Goal: Transaction & Acquisition: Obtain resource

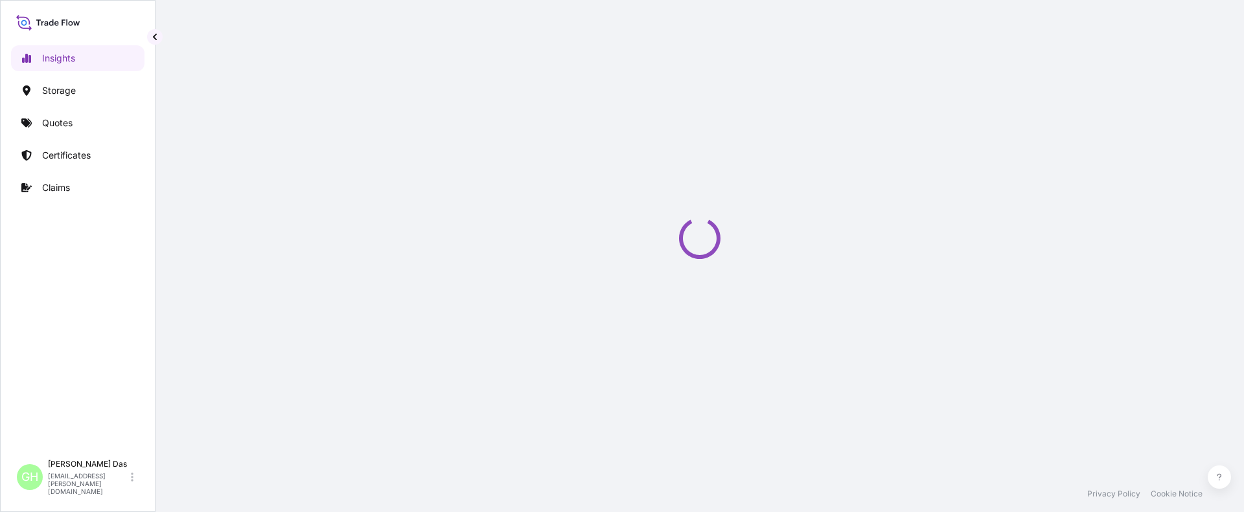
select select "2025"
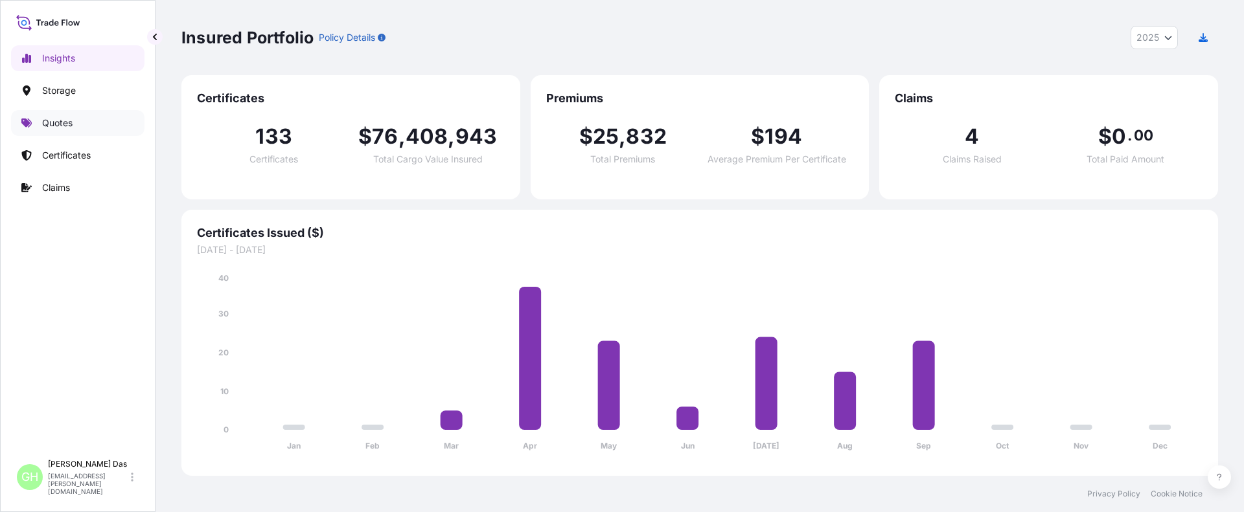
click at [51, 129] on p "Quotes" at bounding box center [57, 123] width 30 height 13
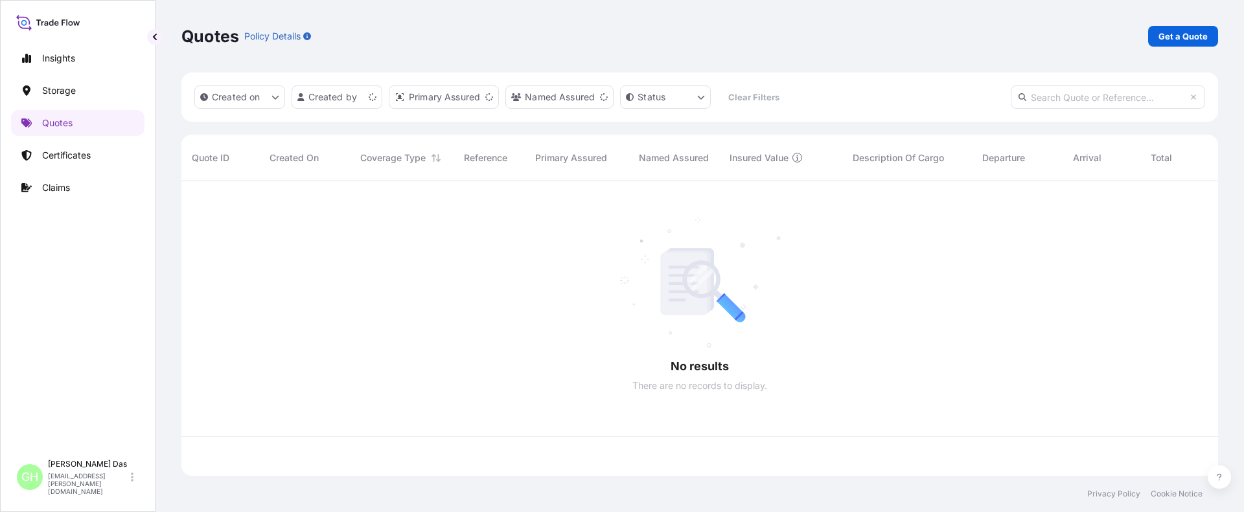
scroll to position [292, 1027]
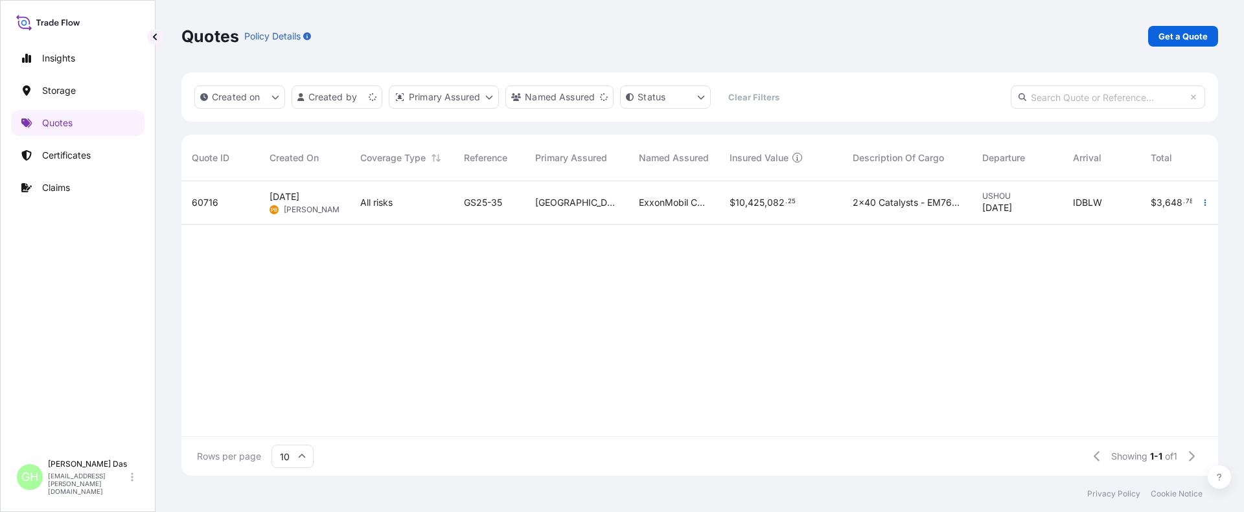
click at [1089, 97] on input "text" at bounding box center [1108, 97] width 194 height 23
paste input "5013215770"
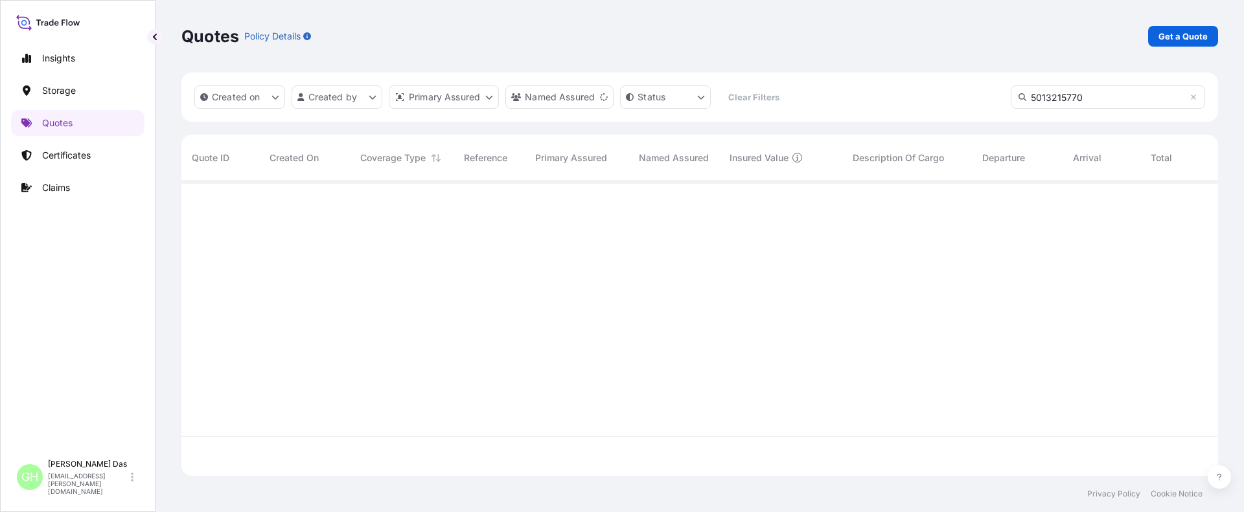
scroll to position [332, 1027]
click at [1093, 93] on input "5013215770" at bounding box center [1108, 97] width 194 height 23
click at [1032, 97] on input "5013215770" at bounding box center [1108, 97] width 194 height 23
paste input "10420855086"
click at [268, 93] on button "Created on" at bounding box center [239, 97] width 91 height 23
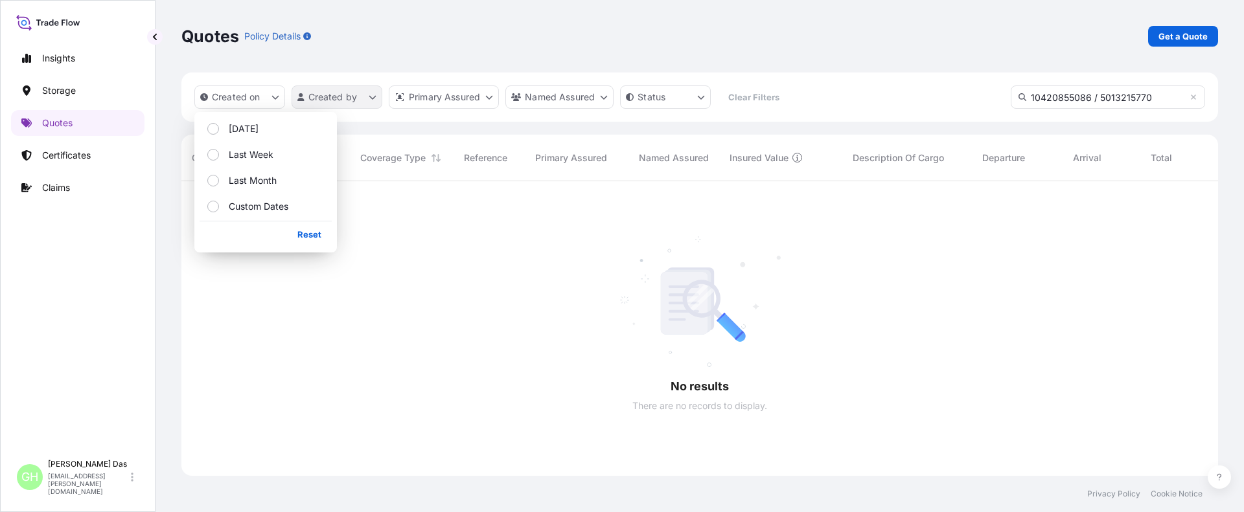
click at [372, 98] on html "Insights Storage Quotes Certificates Claims GH [PERSON_NAME] [EMAIL_ADDRESS][PE…" at bounding box center [622, 256] width 1244 height 512
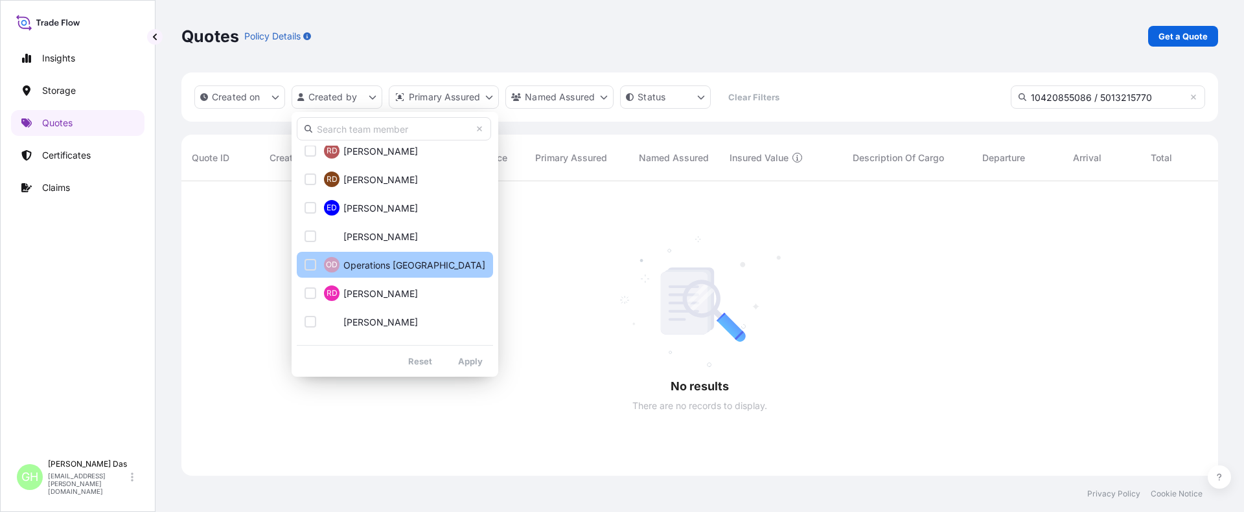
scroll to position [1360, 0]
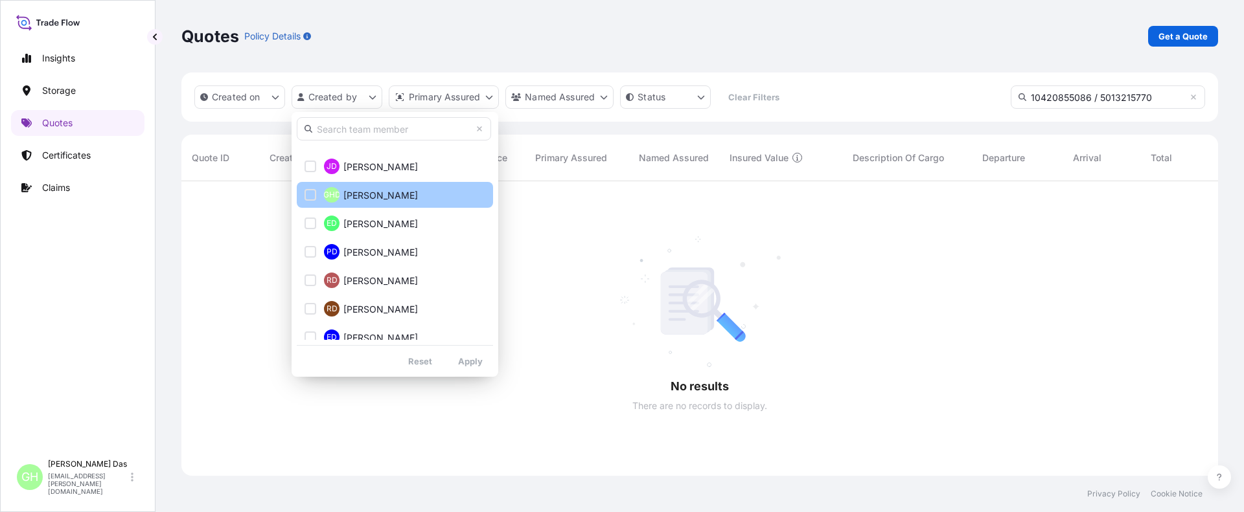
click at [383, 198] on span "[PERSON_NAME]" at bounding box center [380, 195] width 74 height 13
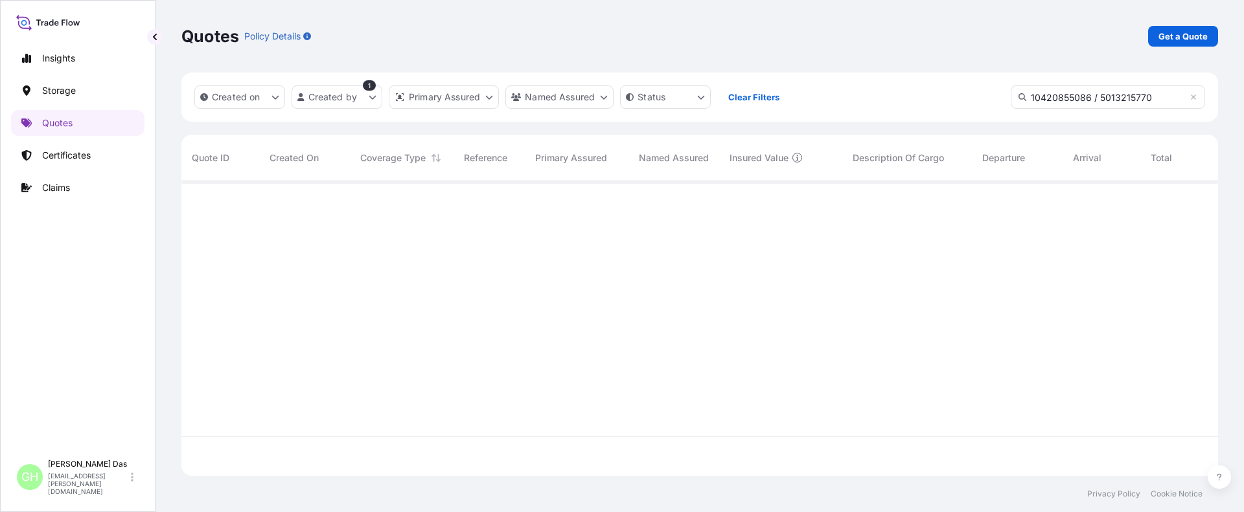
scroll to position [332, 1027]
click at [604, 95] on html "Insights Storage Quotes Certificates Claims GH [PERSON_NAME] [EMAIL_ADDRESS][PE…" at bounding box center [622, 256] width 1244 height 512
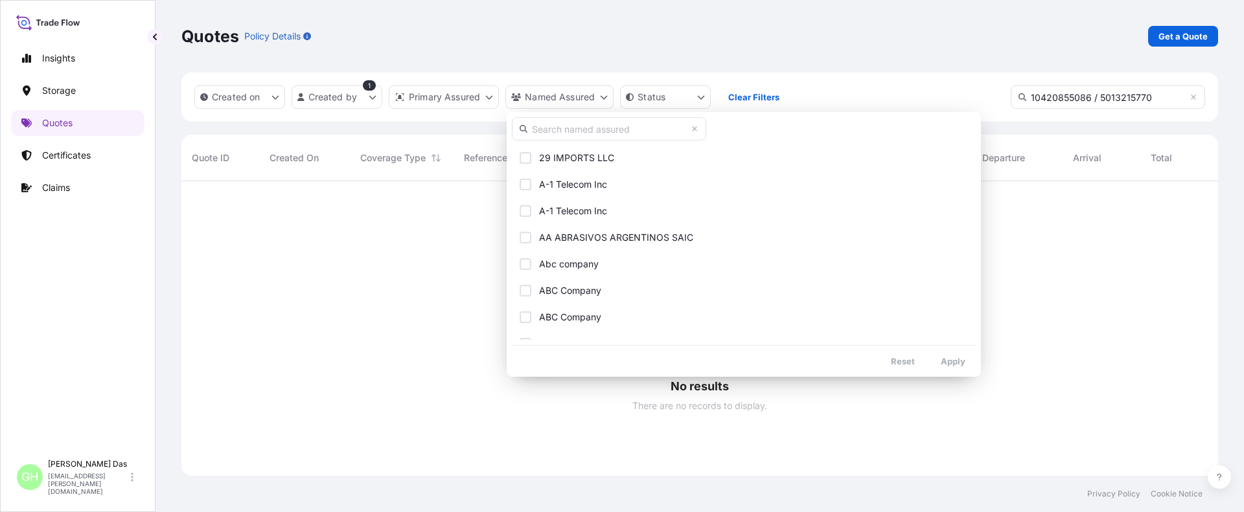
click at [469, 100] on html "Insights Storage Quotes Certificates Claims GH [PERSON_NAME] [EMAIL_ADDRESS][PE…" at bounding box center [622, 256] width 1244 height 512
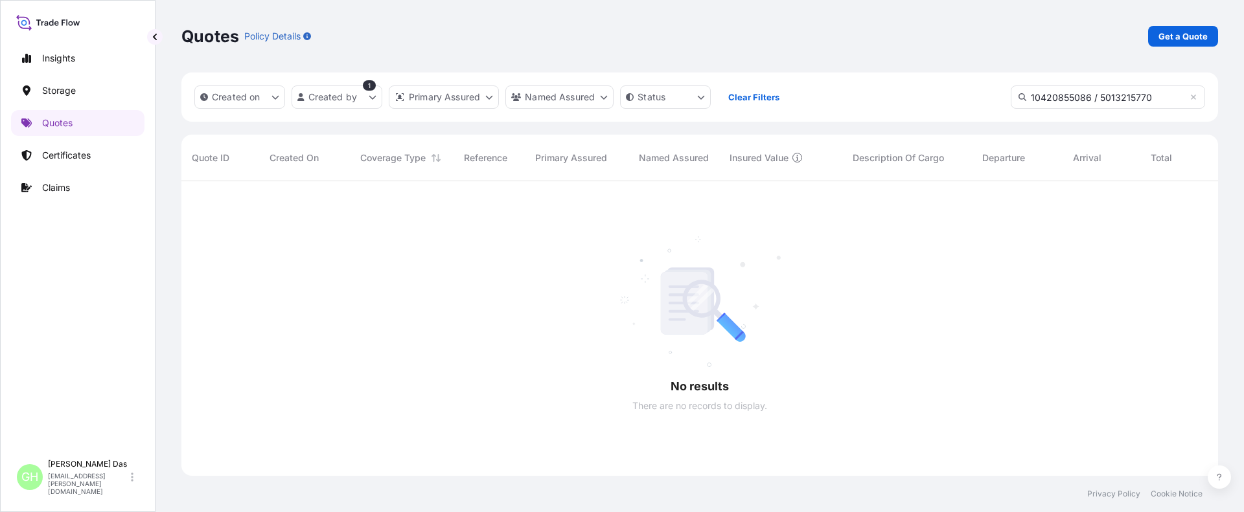
click at [469, 100] on html "Insights Storage Quotes Certificates Claims GH [PERSON_NAME] [EMAIL_ADDRESS][PE…" at bounding box center [622, 256] width 1244 height 512
click at [931, 108] on html "Insights Storage Quotes Certificates Claims GH [PERSON_NAME] [EMAIL_ADDRESS][PE…" at bounding box center [622, 256] width 1244 height 512
click at [1158, 97] on input "10420855086 / 5013215770" at bounding box center [1108, 97] width 194 height 23
drag, startPoint x: 1154, startPoint y: 97, endPoint x: 1099, endPoint y: 102, distance: 55.9
click at [1098, 102] on input "10420855086 / 5013215770" at bounding box center [1108, 97] width 194 height 23
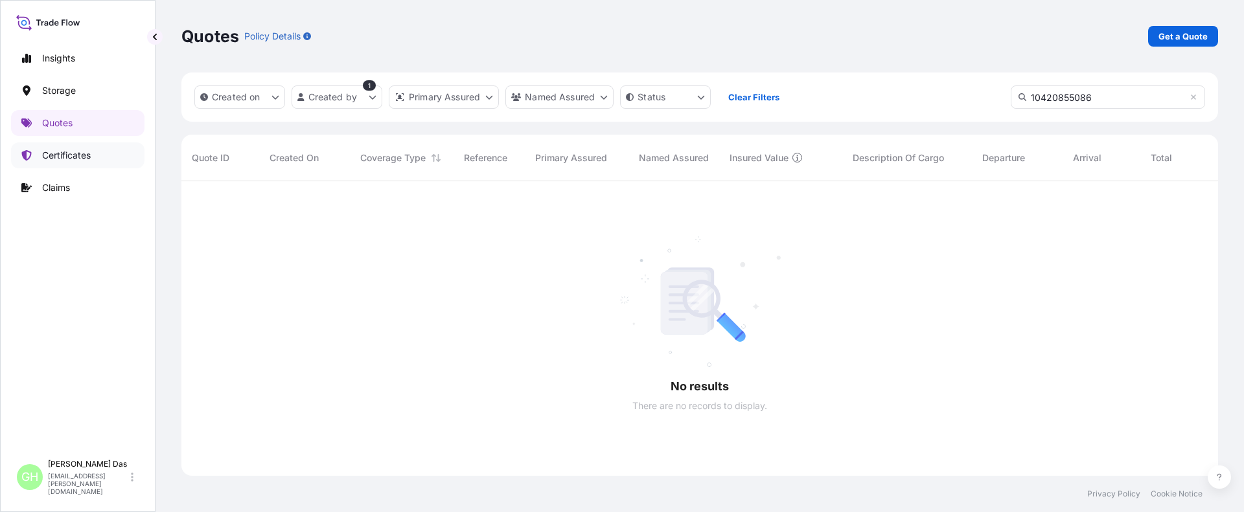
type input "10420855086"
click at [73, 161] on p "Certificates" at bounding box center [66, 155] width 49 height 13
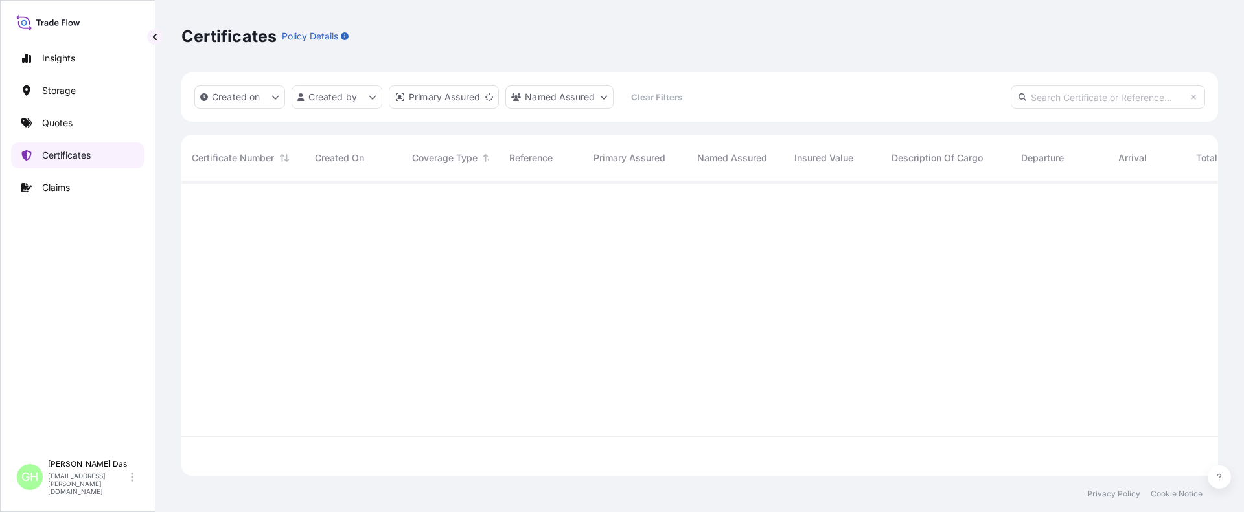
scroll to position [292, 1027]
click at [1075, 98] on input "text" at bounding box center [1108, 97] width 194 height 23
paste input "10420855086"
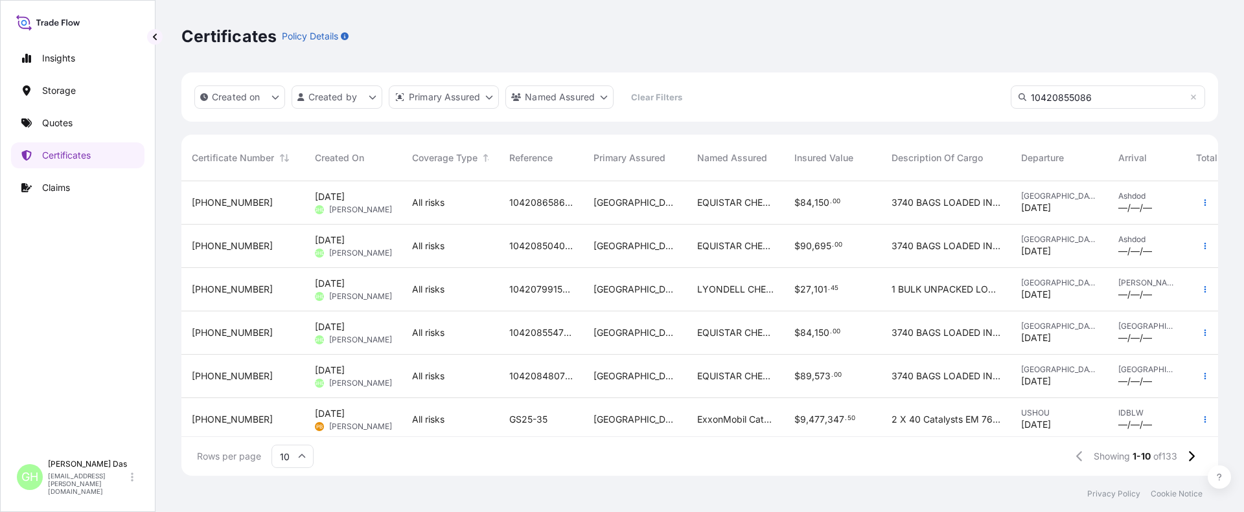
click at [1113, 100] on input "10420855086" at bounding box center [1108, 97] width 194 height 23
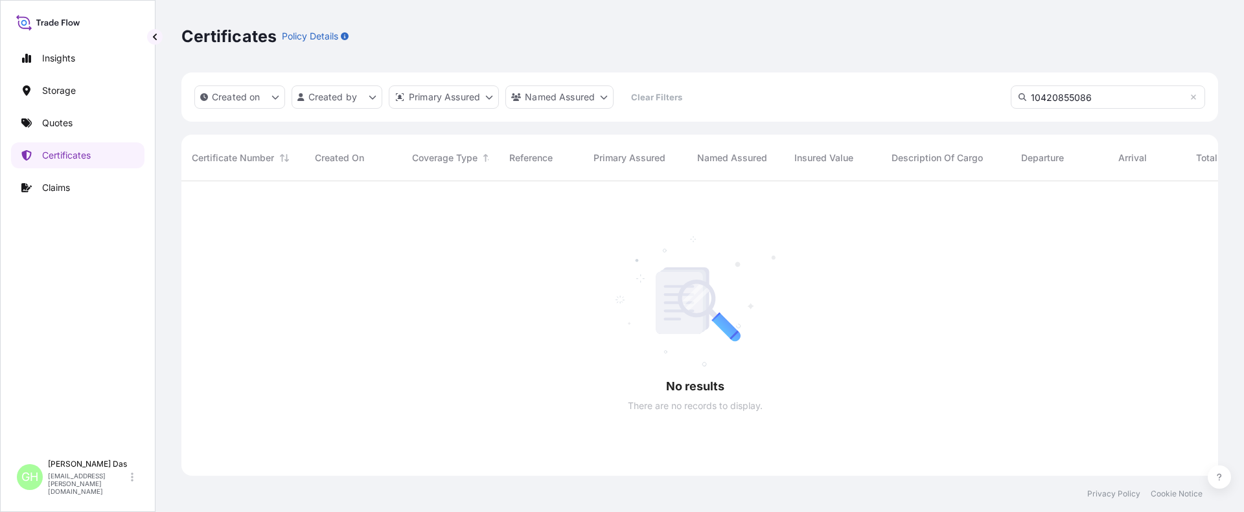
scroll to position [332, 1027]
click at [1106, 98] on input "10420855086" at bounding box center [1108, 97] width 194 height 23
drag, startPoint x: 1099, startPoint y: 101, endPoint x: 1010, endPoint y: 108, distance: 89.6
click at [1010, 108] on div "Created on Created by Primary Assured Named Assured Clear Filters 10420855086" at bounding box center [699, 97] width 1036 height 49
paste input "/ 5013215770"
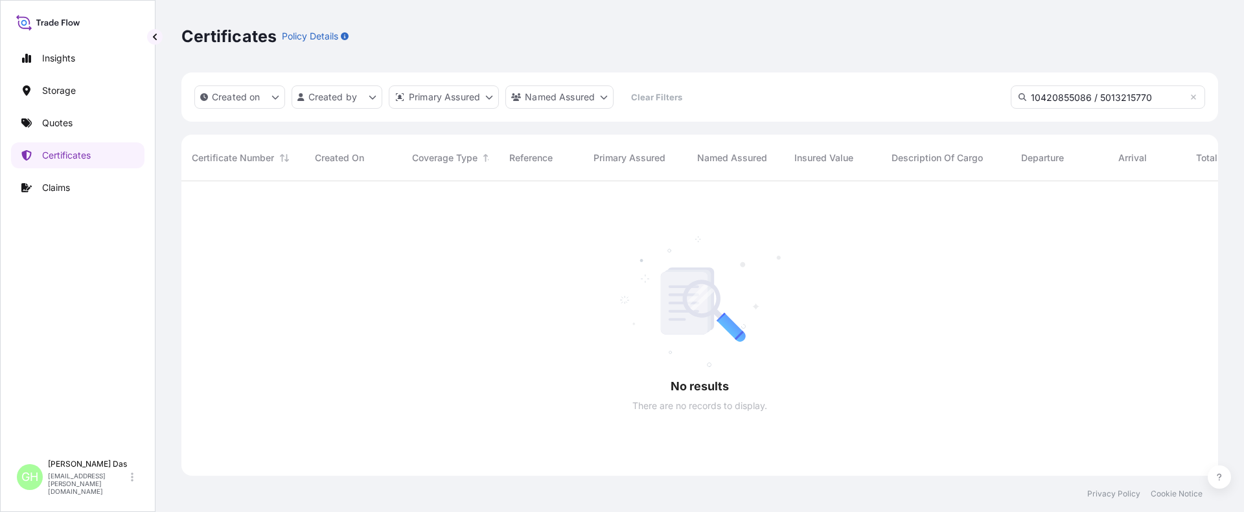
scroll to position [292, 1027]
type input "10420855086 / 5013215770"
click at [61, 119] on p "Quotes" at bounding box center [57, 123] width 30 height 13
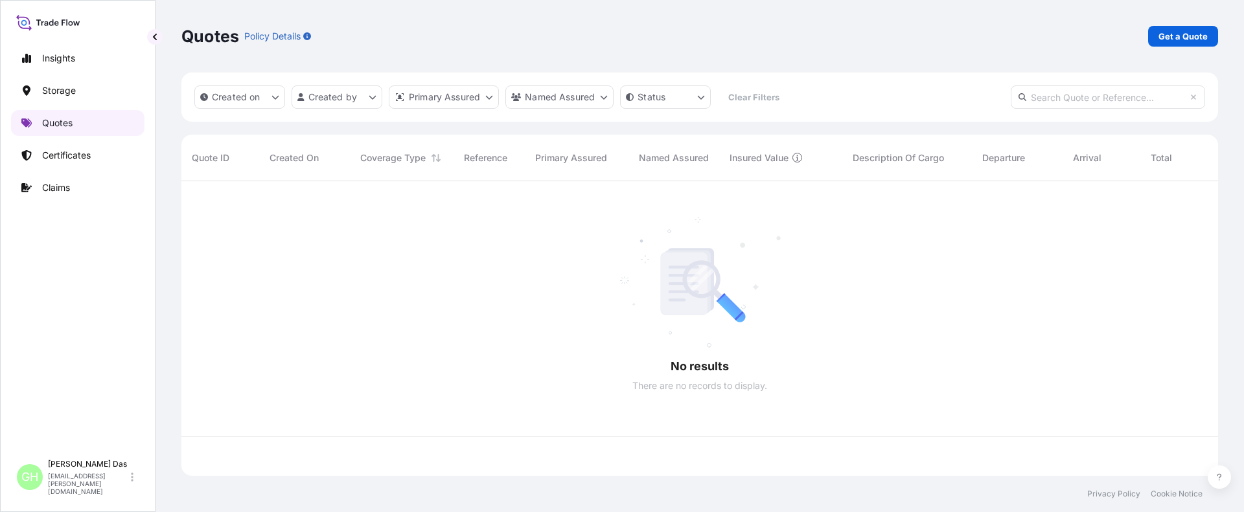
scroll to position [292, 1027]
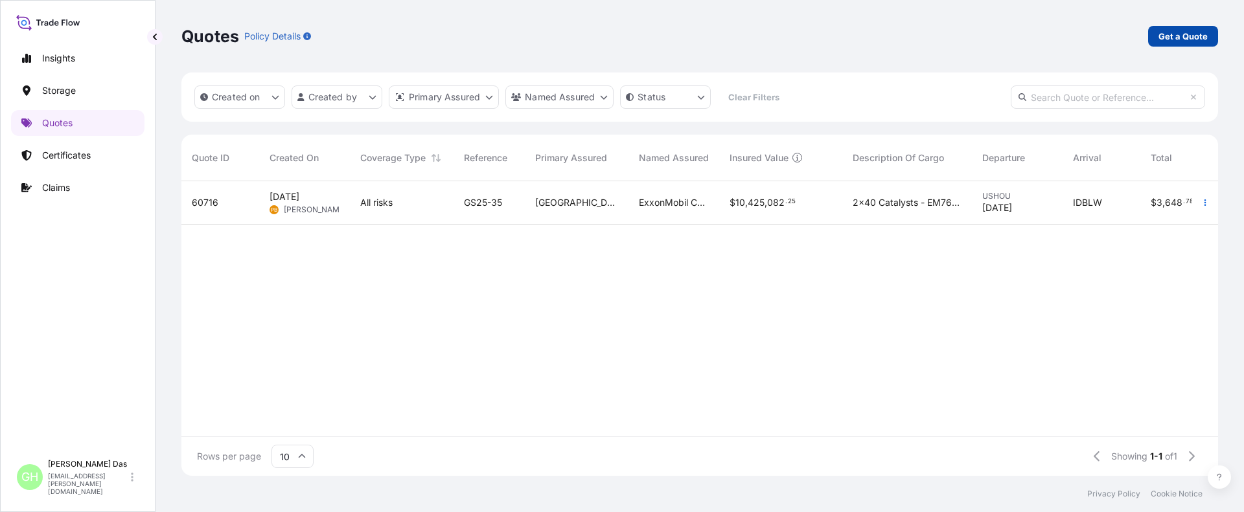
click at [1169, 36] on p "Get a Quote" at bounding box center [1182, 36] width 49 height 13
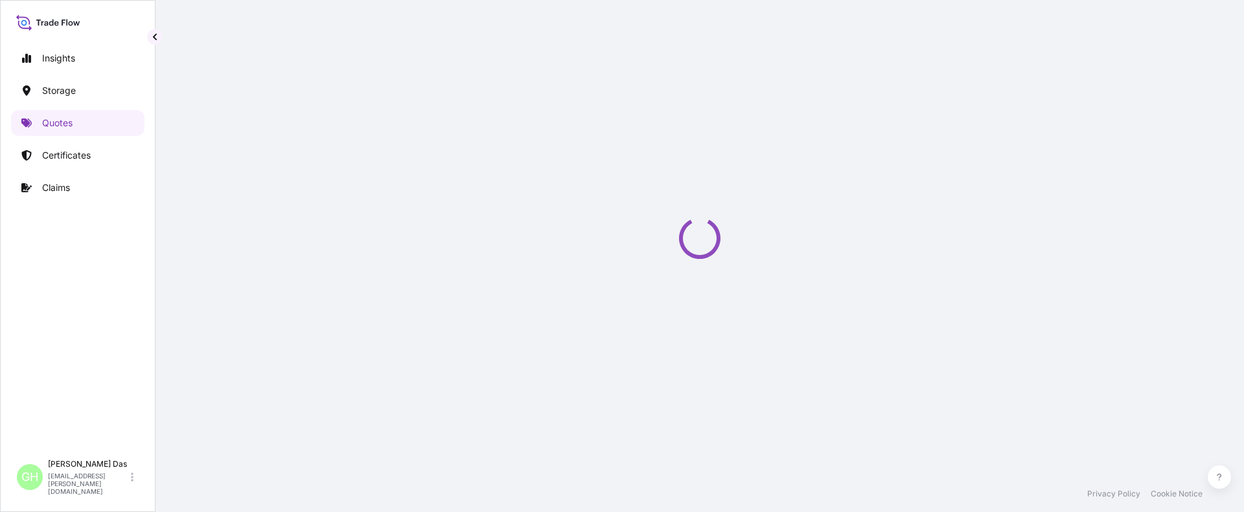
select select "Water"
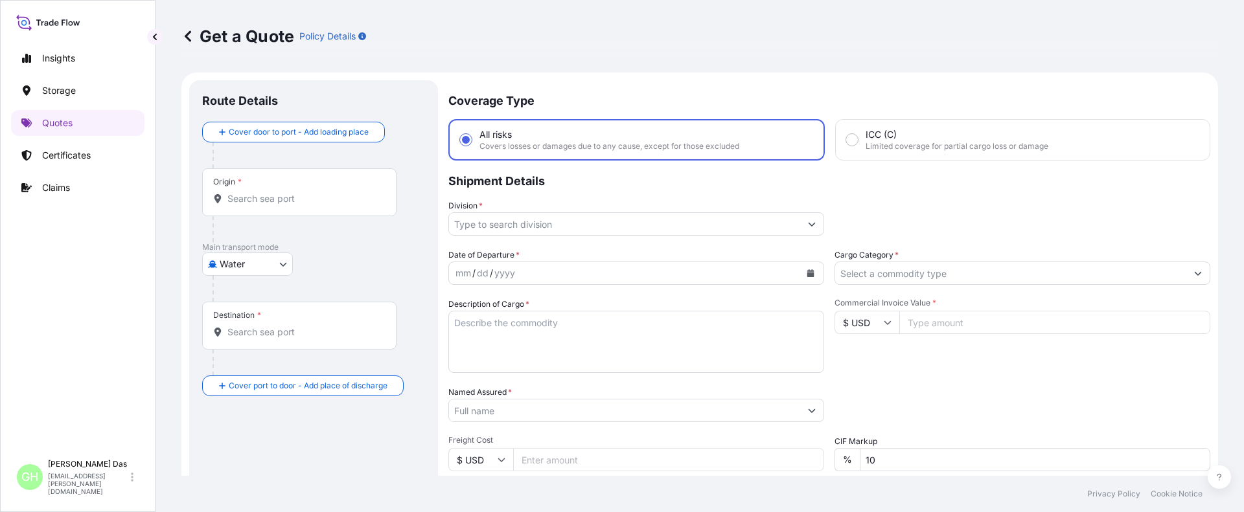
scroll to position [21, 0]
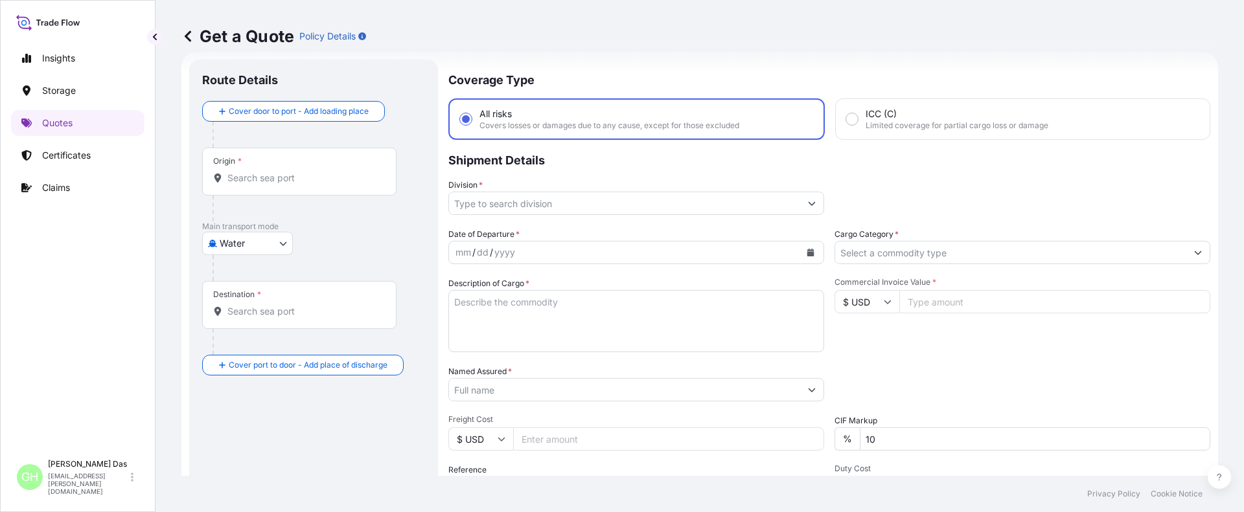
click at [302, 184] on input "Origin *" at bounding box center [303, 178] width 153 height 13
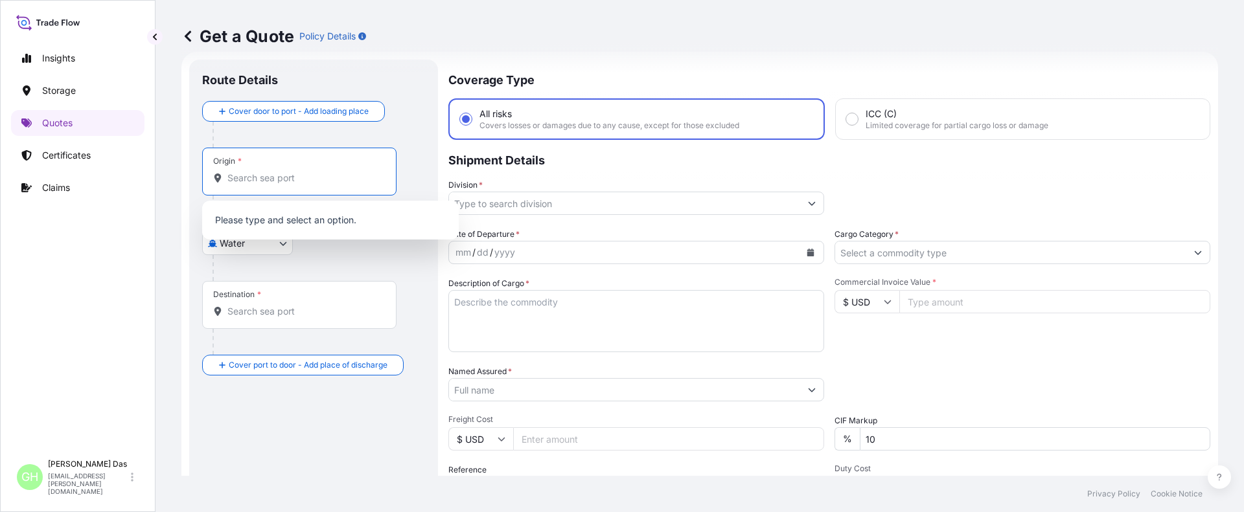
paste input "[GEOGRAPHIC_DATA], [GEOGRAPHIC_DATA]"
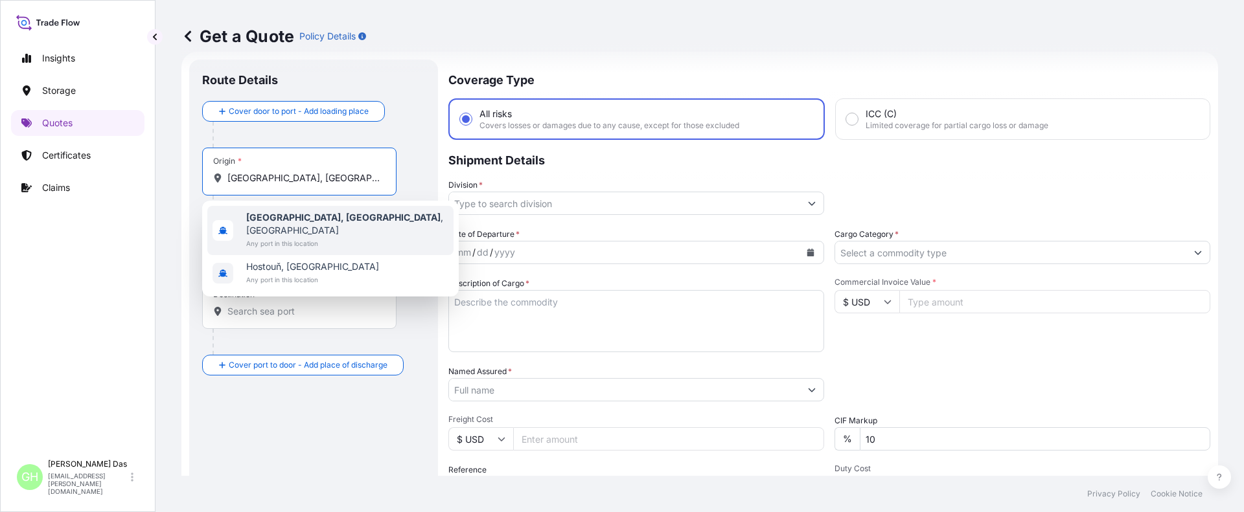
click at [299, 237] on span "Any port in this location" at bounding box center [347, 243] width 202 height 13
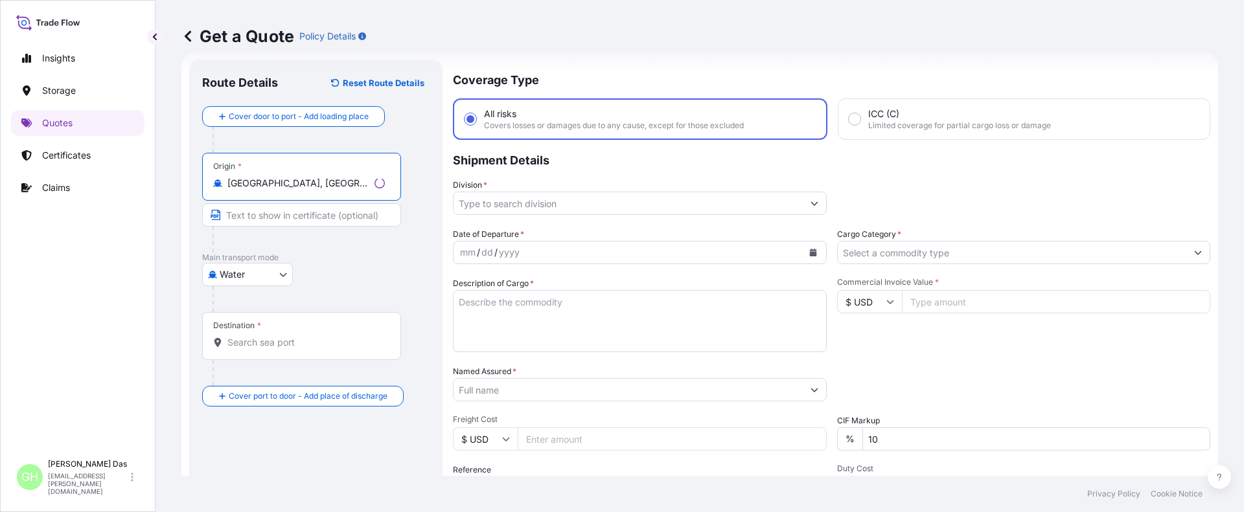
type input "[GEOGRAPHIC_DATA], [GEOGRAPHIC_DATA], [GEOGRAPHIC_DATA]"
click at [266, 343] on input "Destination *" at bounding box center [303, 342] width 153 height 13
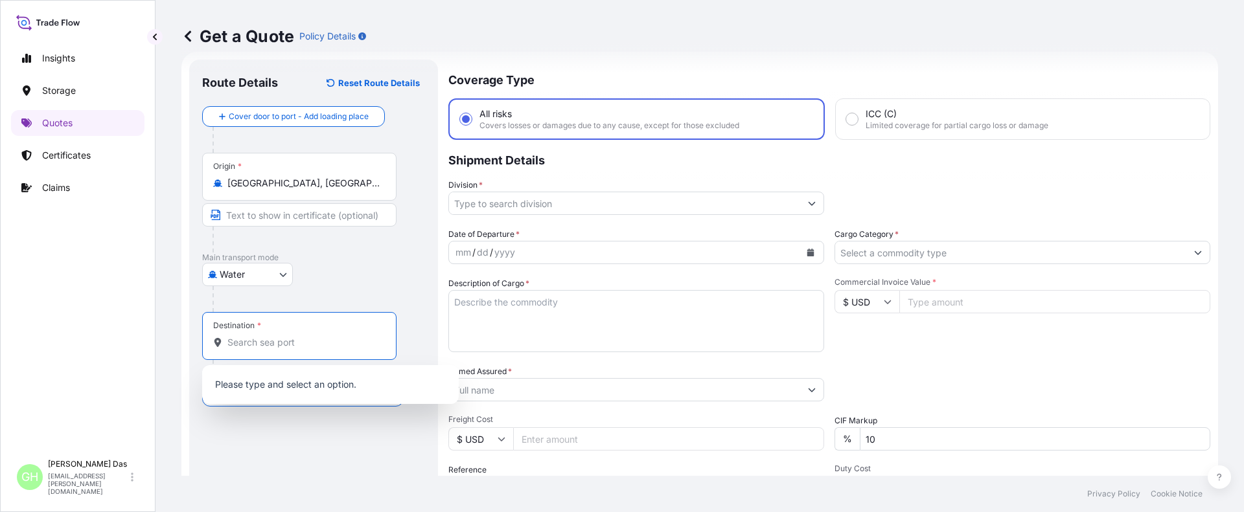
paste input "[PERSON_NAME], [GEOGRAPHIC_DATA]"
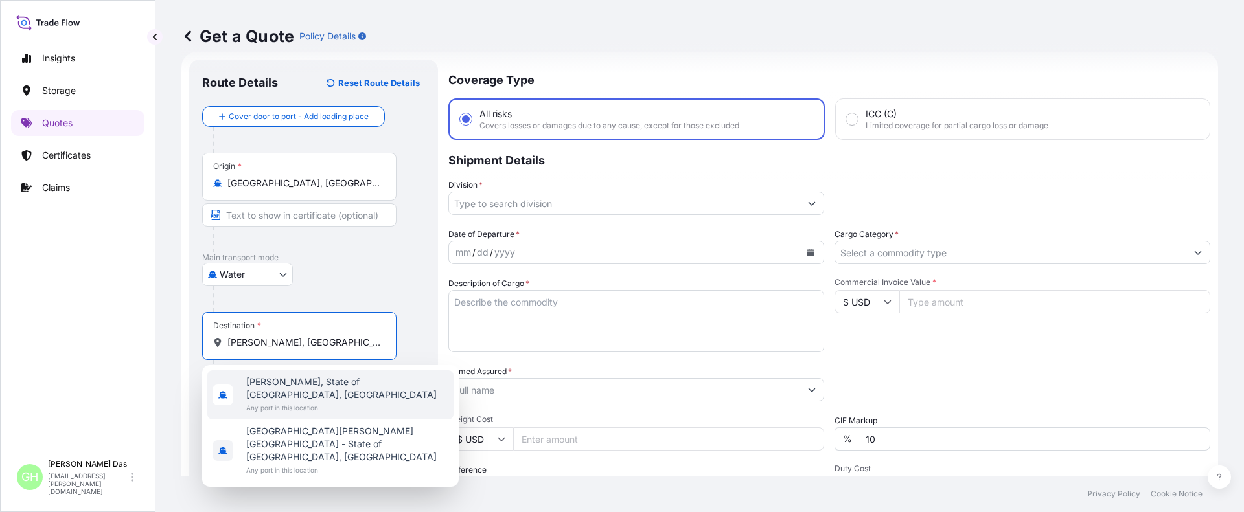
click at [288, 385] on span "[PERSON_NAME], State of [GEOGRAPHIC_DATA], [GEOGRAPHIC_DATA]" at bounding box center [347, 389] width 202 height 26
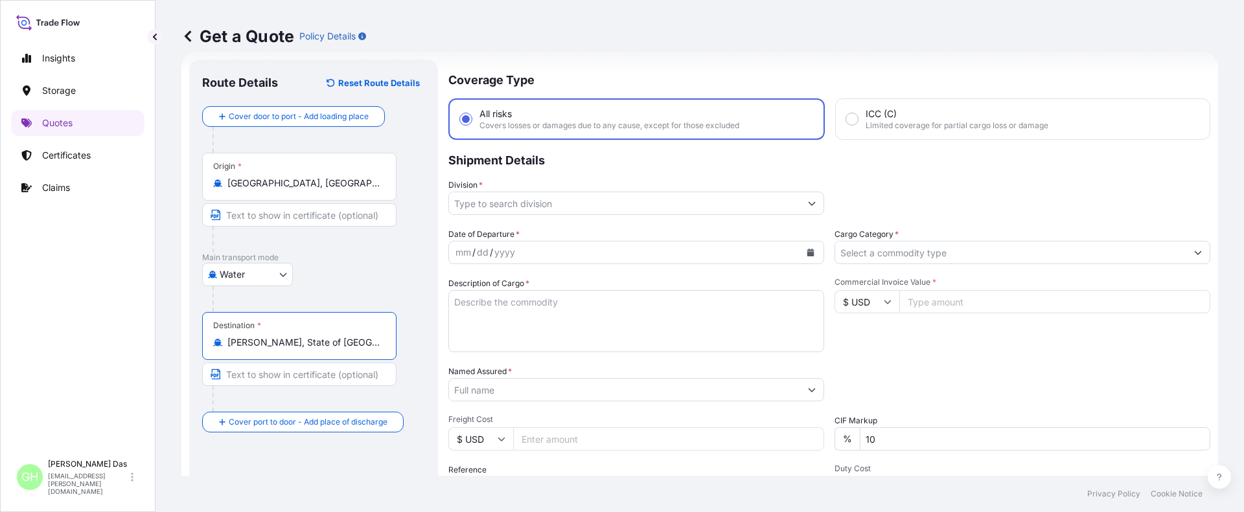
type input "[PERSON_NAME], State of [GEOGRAPHIC_DATA], [GEOGRAPHIC_DATA]"
click at [809, 203] on icon "Show suggestions" at bounding box center [811, 204] width 7 height 4
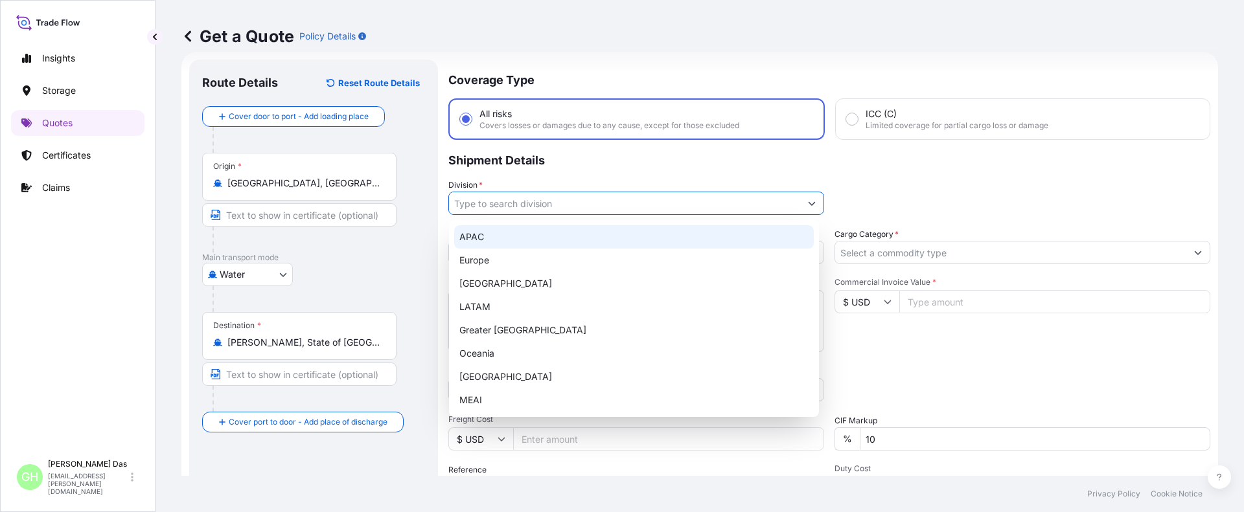
click at [474, 236] on div "APAC" at bounding box center [634, 236] width 360 height 23
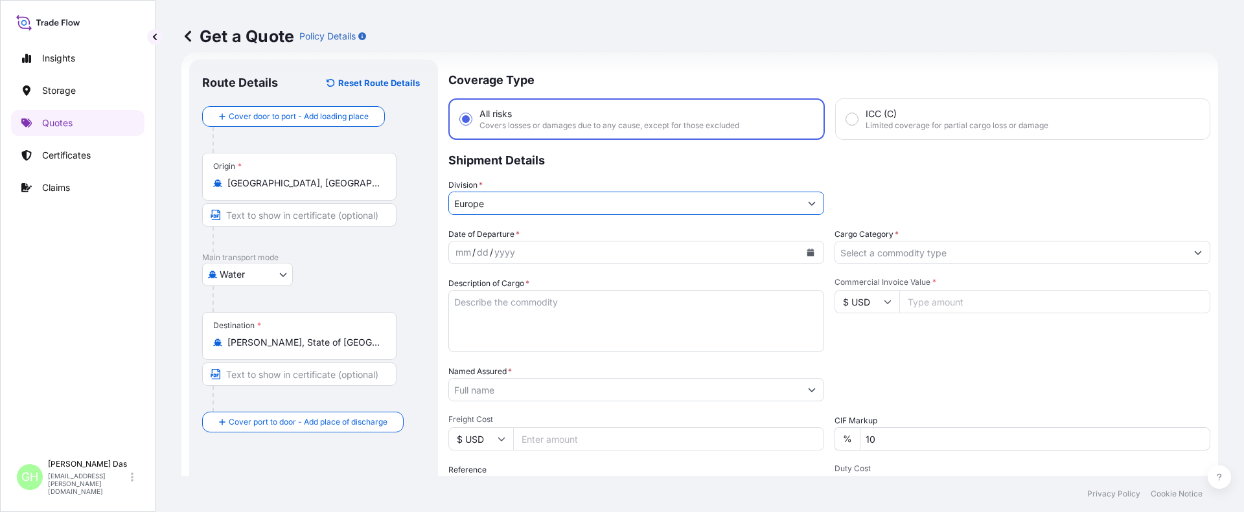
click at [807, 251] on icon "Calendar" at bounding box center [810, 253] width 7 height 8
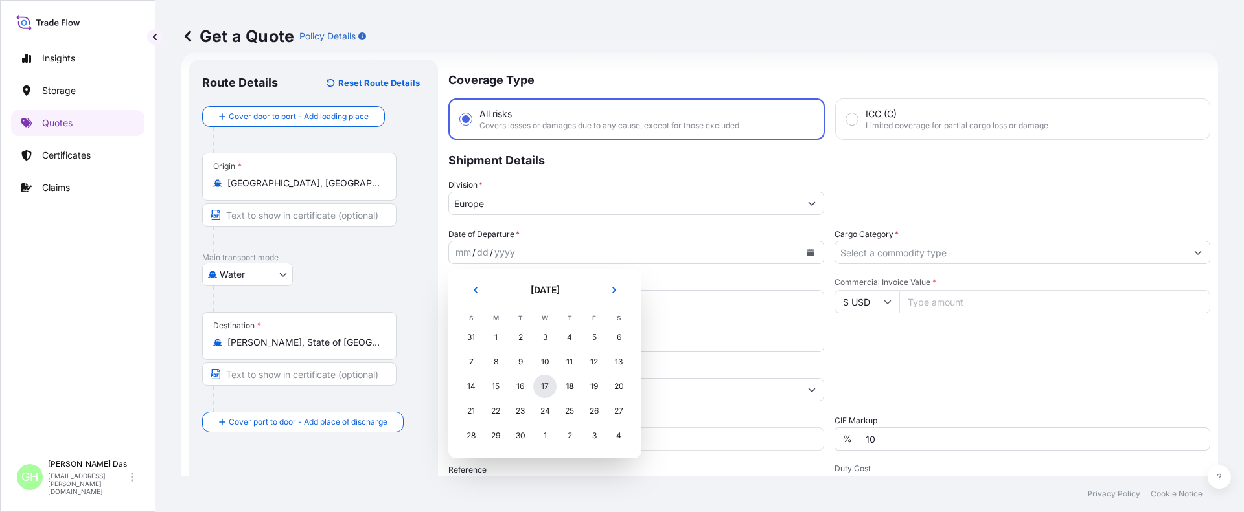
click at [545, 386] on div "17" at bounding box center [544, 386] width 23 height 23
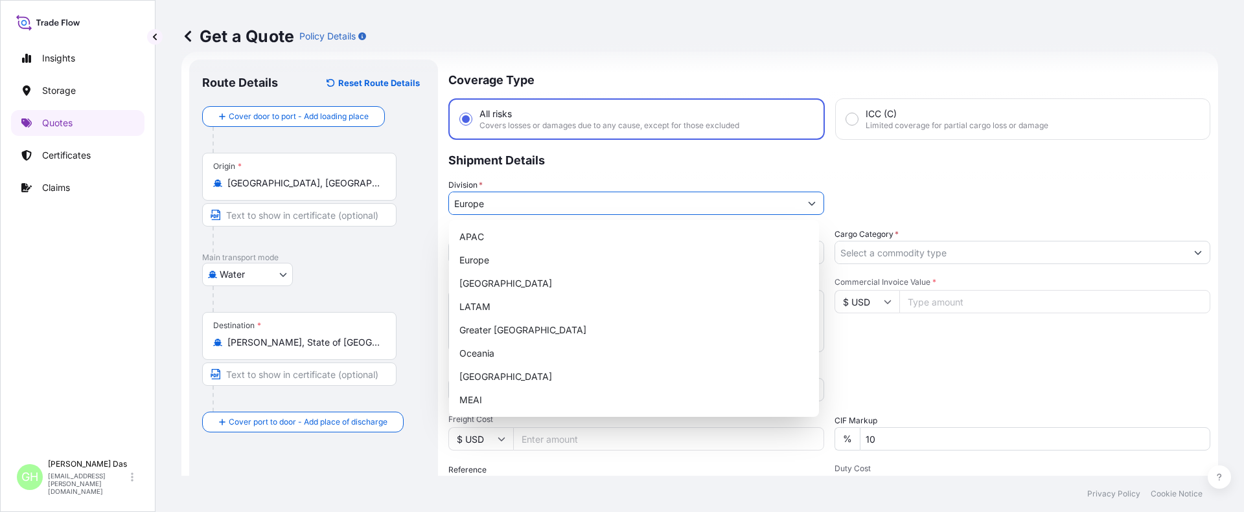
click at [808, 200] on button "Show suggestions" at bounding box center [811, 203] width 23 height 23
click at [470, 240] on div "APAC" at bounding box center [634, 236] width 360 height 23
type input "APAC"
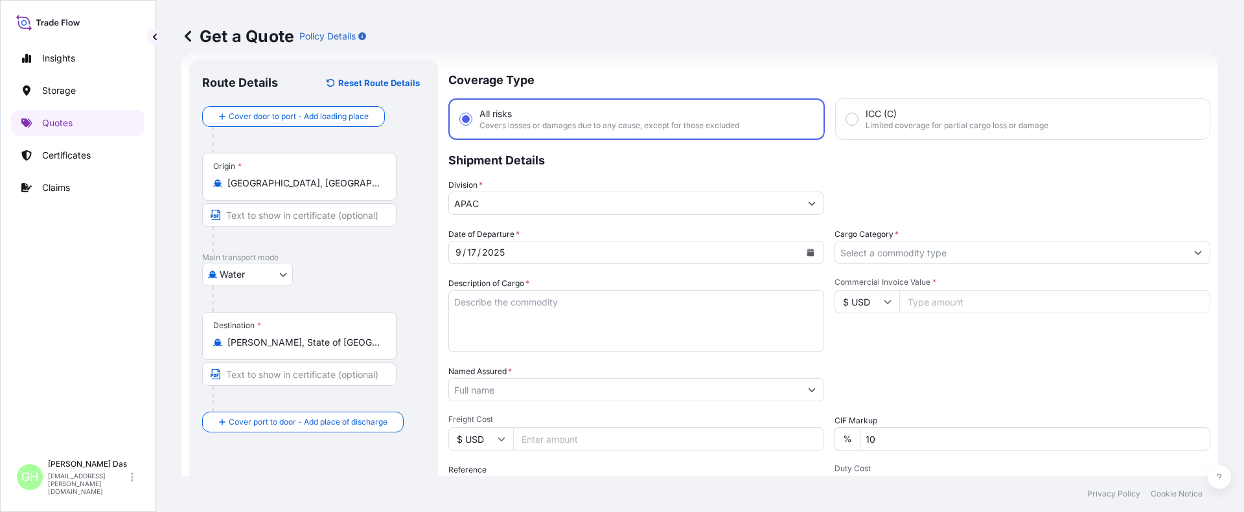
click at [53, 356] on div "Insights Storage Quotes Certificates Claims" at bounding box center [77, 244] width 133 height 420
click at [554, 169] on p "Shipment Details" at bounding box center [829, 159] width 762 height 39
click at [517, 308] on textarea "Description of Cargo *" at bounding box center [636, 321] width 376 height 62
paste textarea "BULK UNPACKED LOADED INTO 1 20' CONTAINER(S) DIPROPYLENE GLYCOL FRAGRANCE, FLEX…"
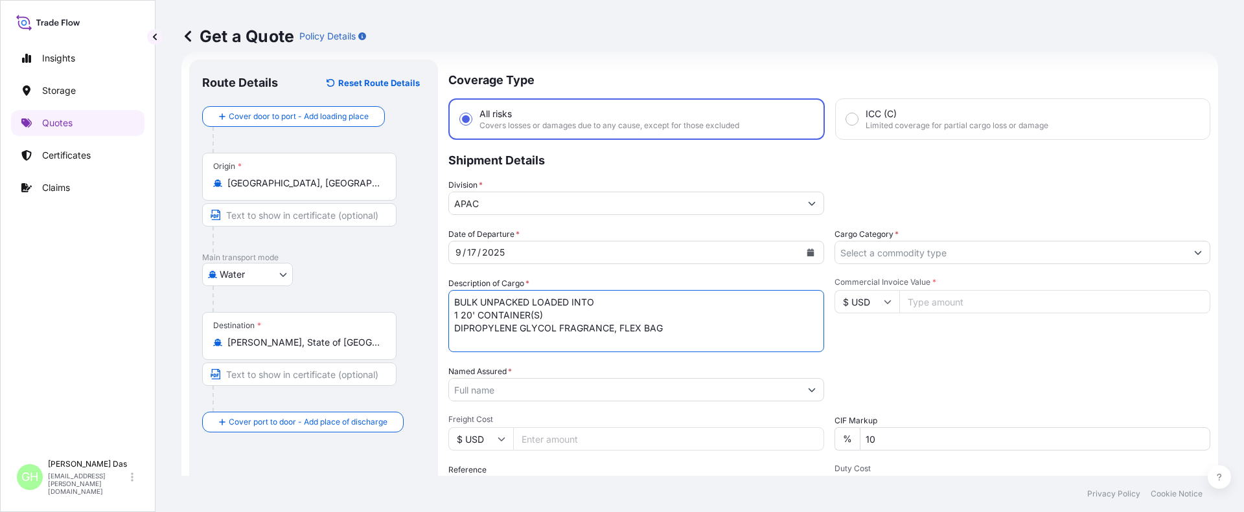
click at [454, 300] on textarea "BULK UNPACKED LOADED INTO 1 20' CONTAINER(S) DIPROPYLENE GLYCOL FRAGRANCE, FLEX…" at bounding box center [636, 321] width 376 height 62
type textarea "1 BULK UNPACKED LOADED INTO 1 20' CONTAINER(S) DIPROPYLENE GLYCOL FRAGRANCE, FL…"
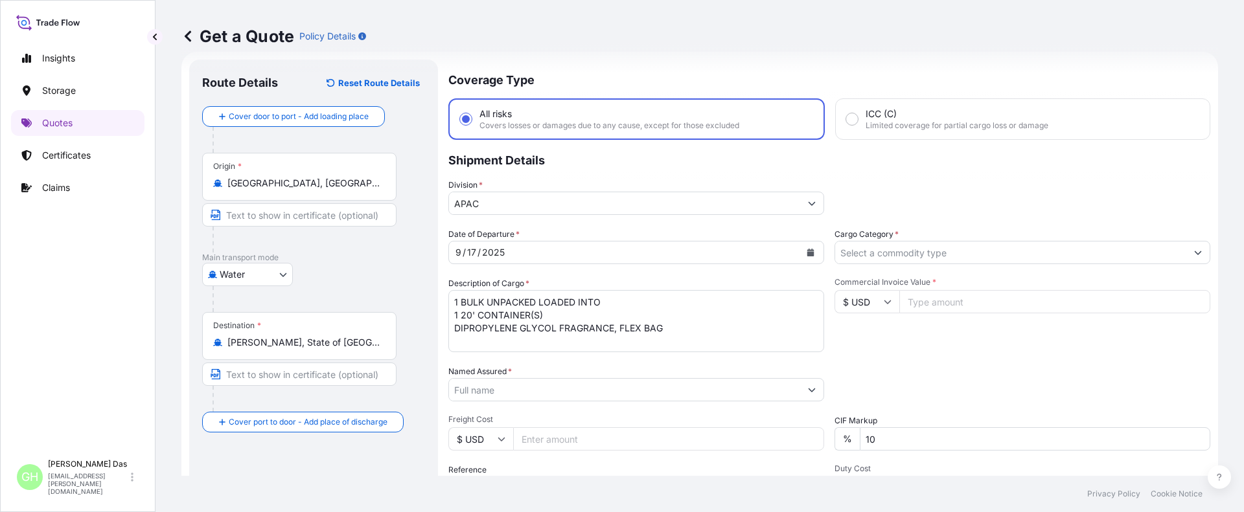
click at [485, 384] on input "Named Assured *" at bounding box center [624, 389] width 351 height 23
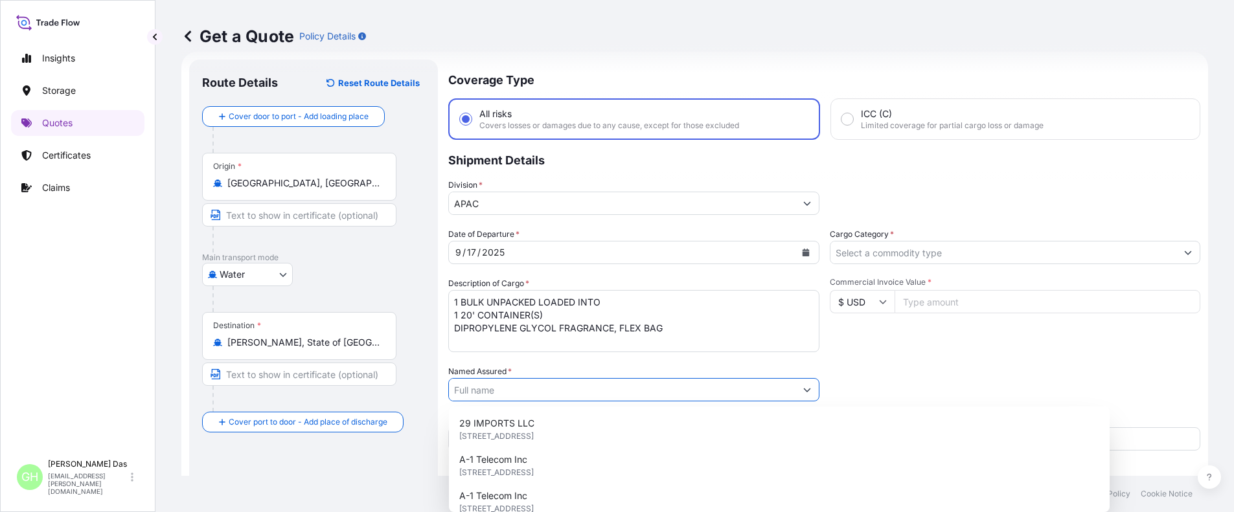
paste input "LYONDELL CHEMICAL COMPANY"
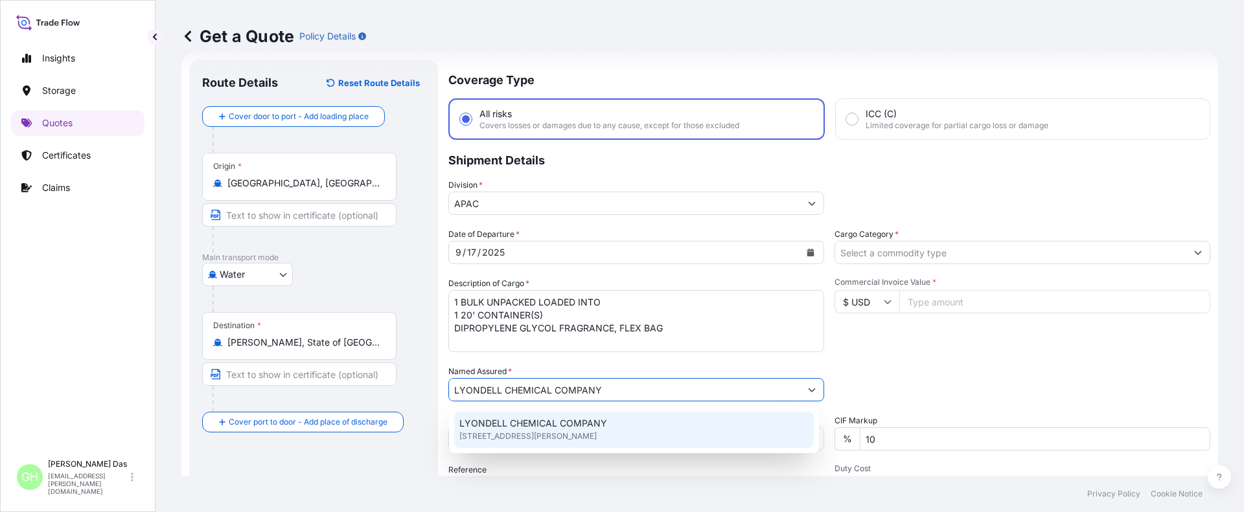
click at [490, 424] on span "LYONDELL CHEMICAL COMPANY" at bounding box center [533, 423] width 148 height 13
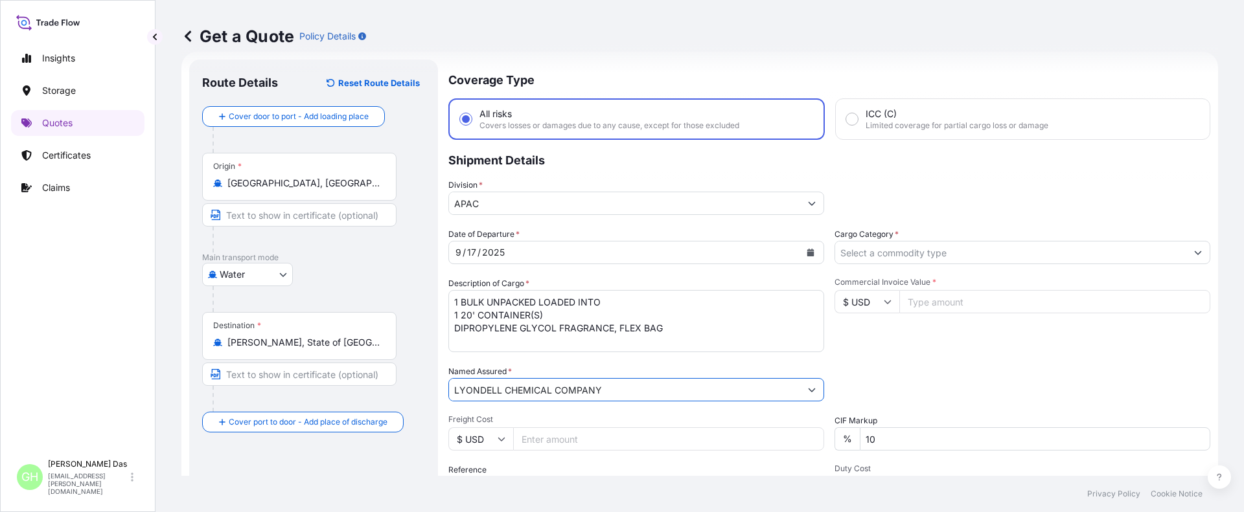
type input "LYONDELL CHEMICAL COMPANY"
click at [41, 370] on div "Insights Storage Quotes Certificates Claims" at bounding box center [77, 244] width 133 height 420
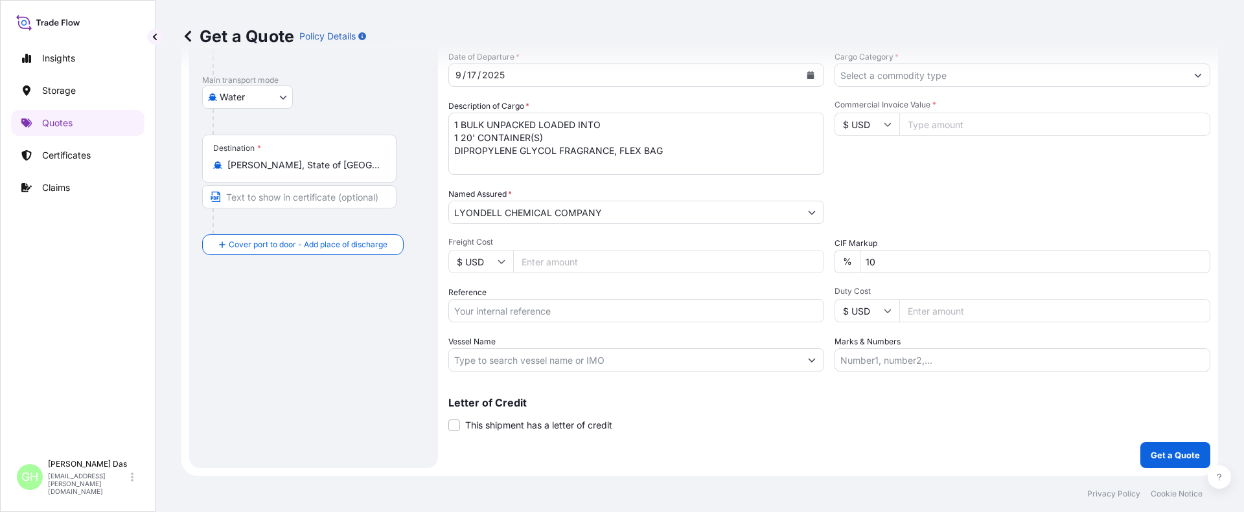
click at [534, 361] on input "Vessel Name" at bounding box center [624, 359] width 351 height 23
paste input "5013215770"
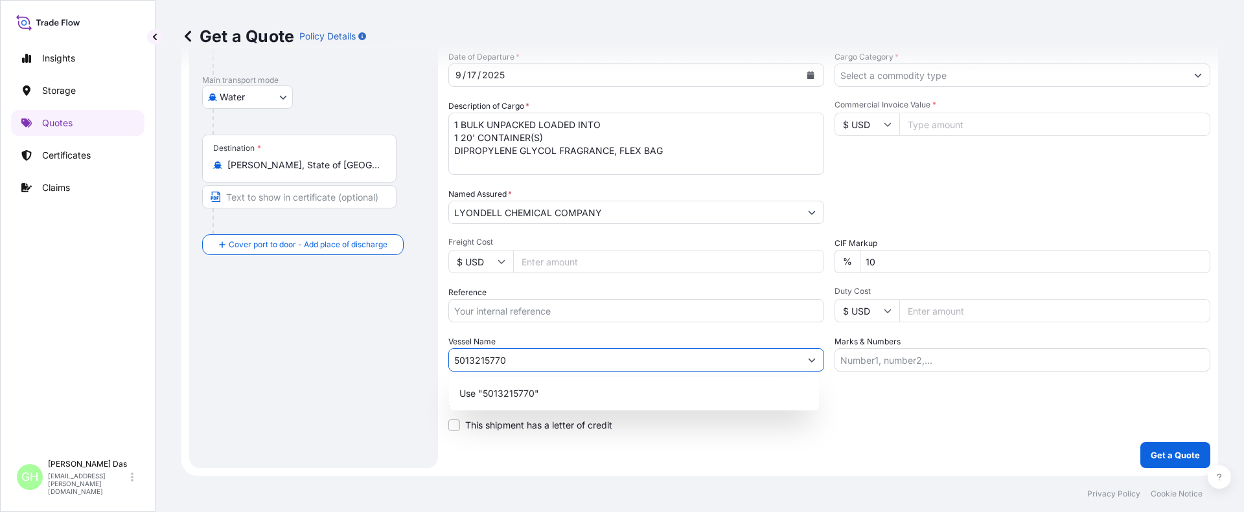
type input "5013215770"
click at [939, 84] on input "Cargo Category *" at bounding box center [1010, 74] width 351 height 23
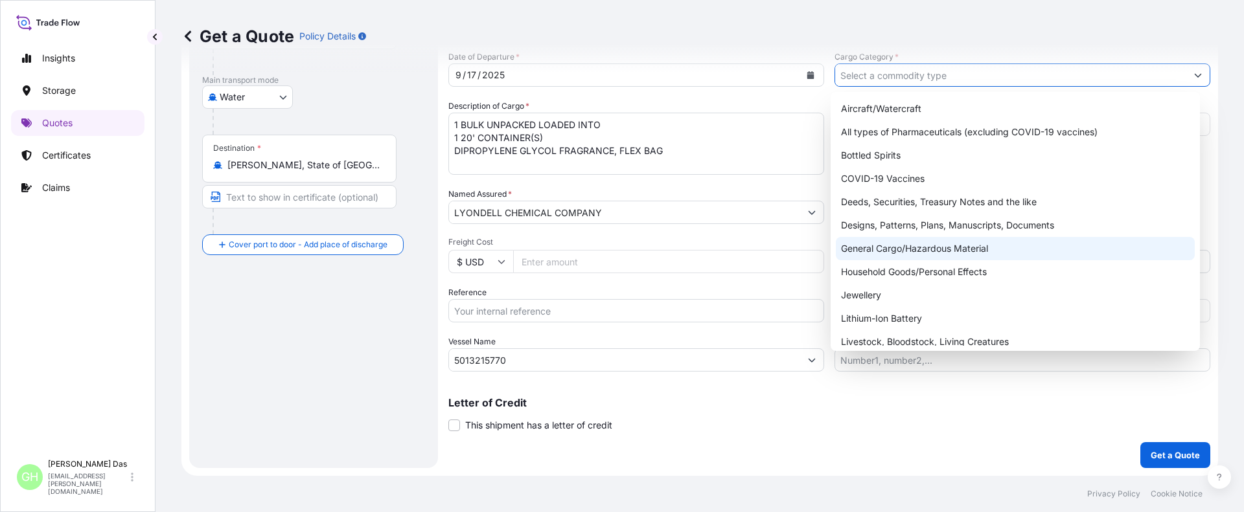
click at [869, 246] on div "General Cargo/Hazardous Material" at bounding box center [1016, 248] width 360 height 23
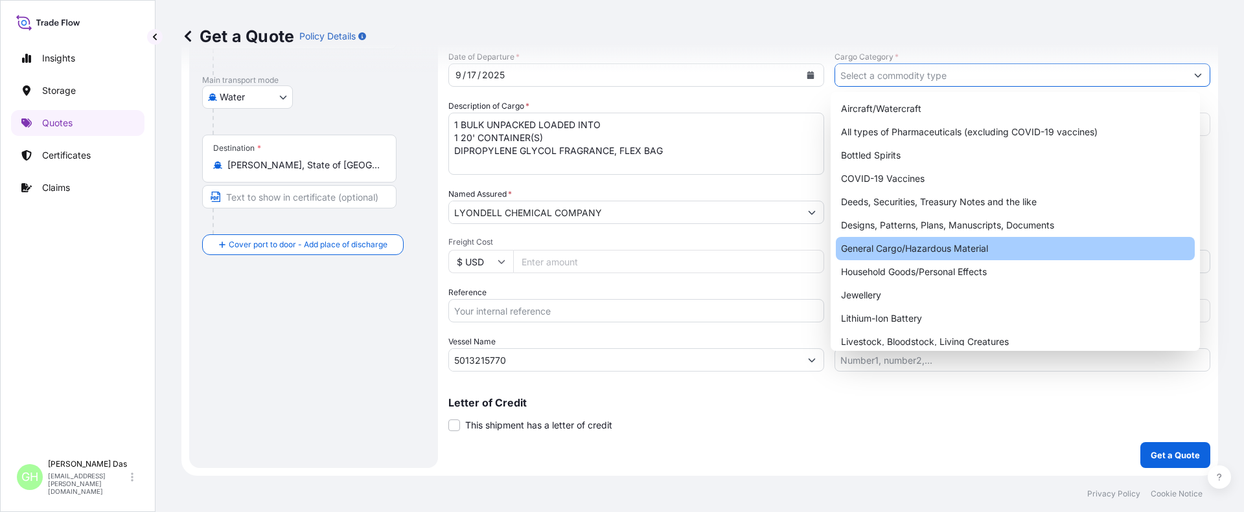
type input "General Cargo/Hazardous Material"
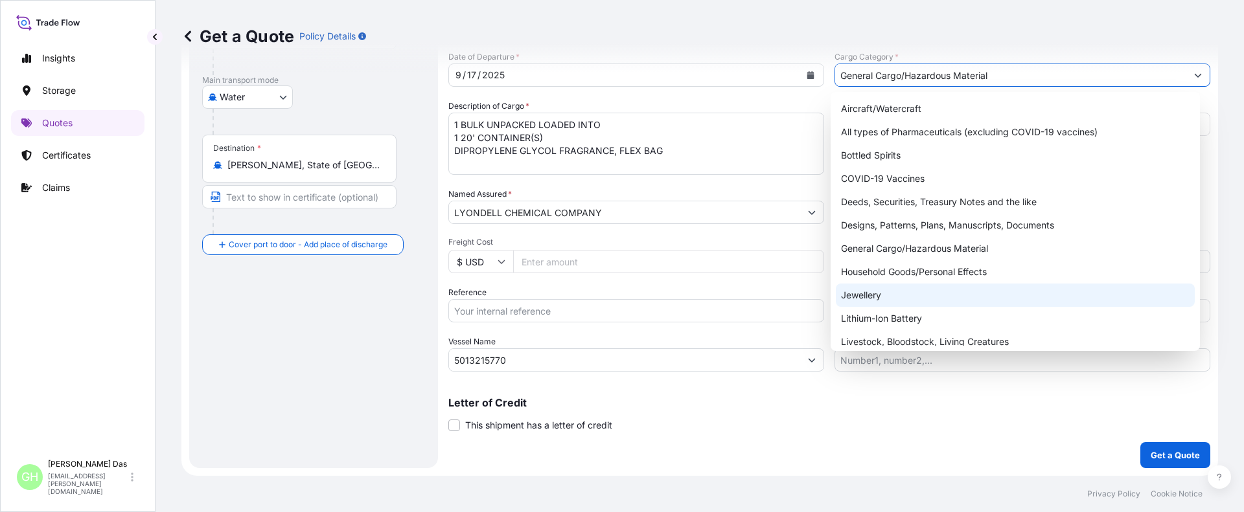
click at [457, 357] on input "5013215770" at bounding box center [624, 359] width 351 height 23
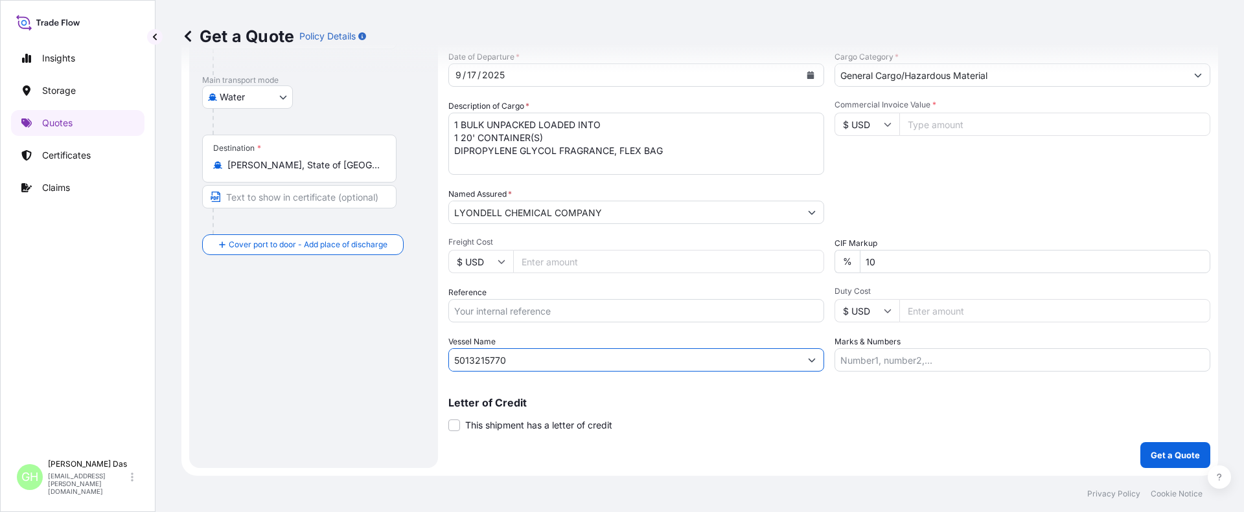
paste input "10420855086"
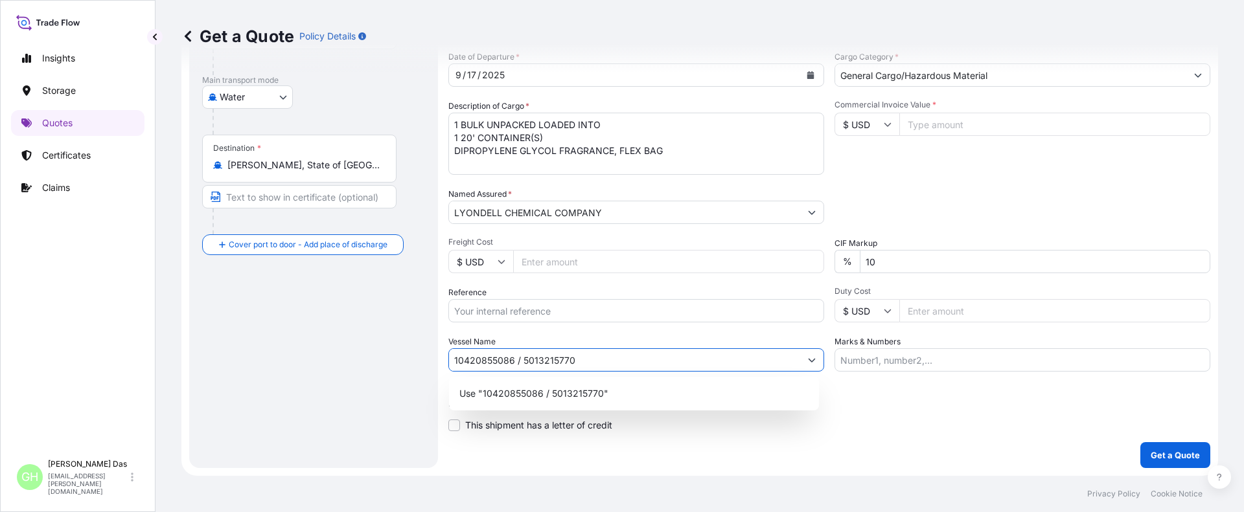
type input "10420855086 / 5013215770"
click at [306, 368] on div "Route Details Reset Route Details Cover door to port - Add loading place Place …" at bounding box center [313, 175] width 223 height 560
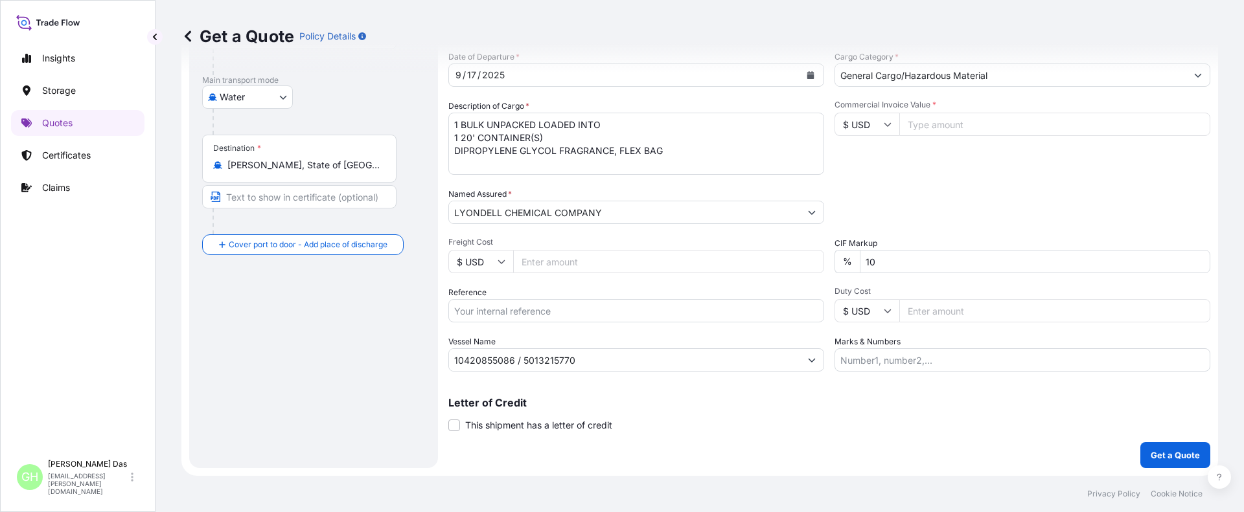
drag, startPoint x: 318, startPoint y: 344, endPoint x: 475, endPoint y: 327, distance: 158.3
click at [317, 344] on div "Route Details Reset Route Details Cover door to port - Add loading place Place …" at bounding box center [313, 175] width 223 height 560
click at [872, 354] on input "Marks & Numbers" at bounding box center [1022, 359] width 376 height 23
paste input "CUSTOMER PO NUMBER 4900881501"
type input "CUSTOMER PO NUMBER 4900881501"
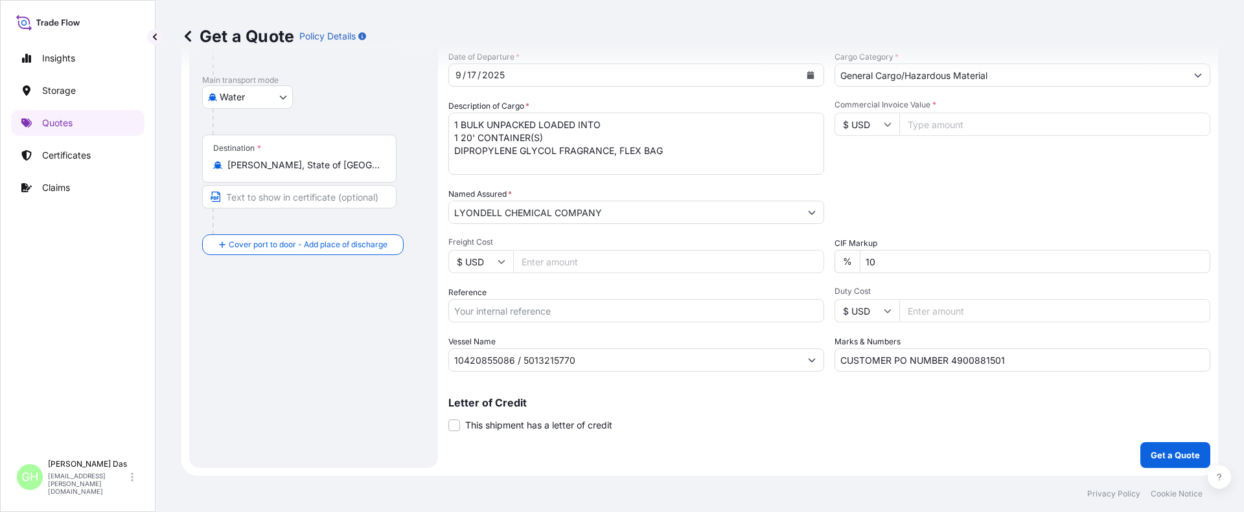
click at [959, 125] on input "Commercial Invoice Value *" at bounding box center [1054, 124] width 311 height 23
paste input "24592.08"
type input "24592.08"
click at [888, 179] on div "Date of Departure * [DATE] Cargo Category * General Cargo/Hazardous Material De…" at bounding box center [829, 211] width 762 height 321
click at [1150, 455] on p "Get a Quote" at bounding box center [1174, 455] width 49 height 13
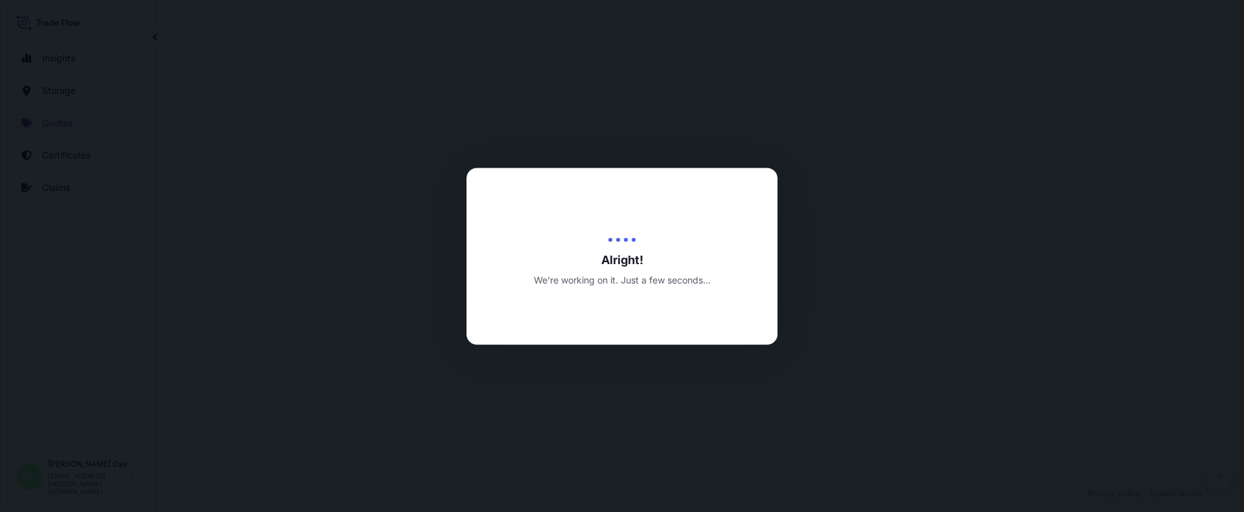
select select "Water"
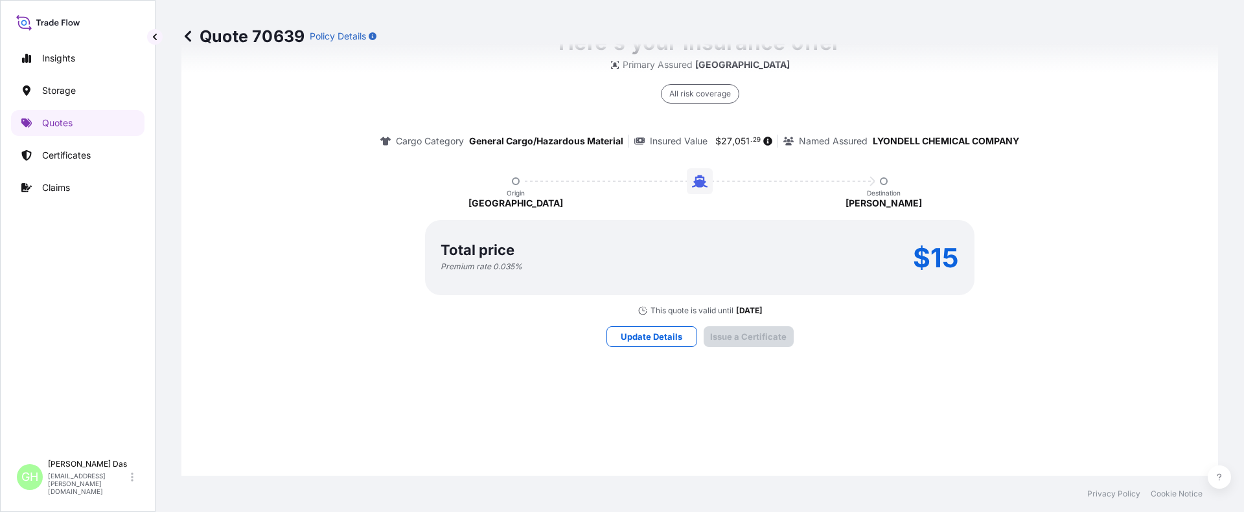
scroll to position [1930, 0]
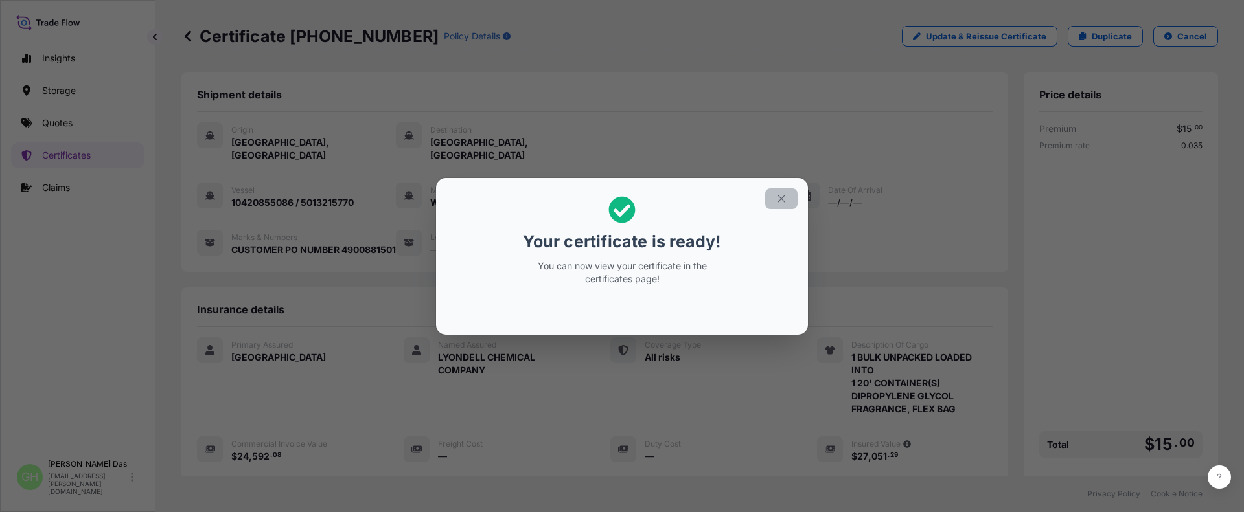
click at [781, 200] on icon "button" at bounding box center [781, 199] width 12 height 12
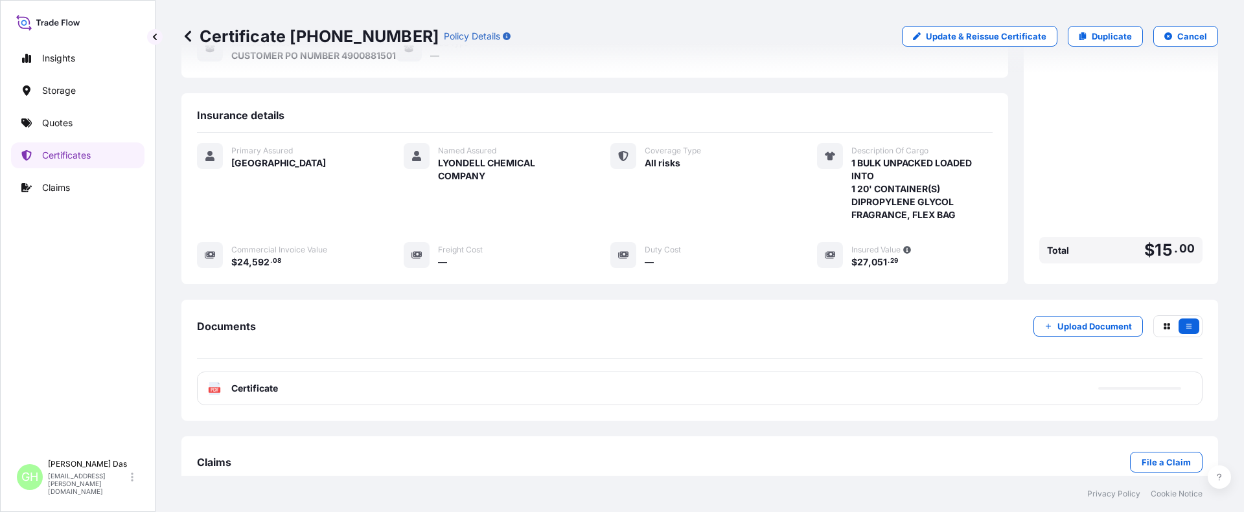
scroll to position [220, 0]
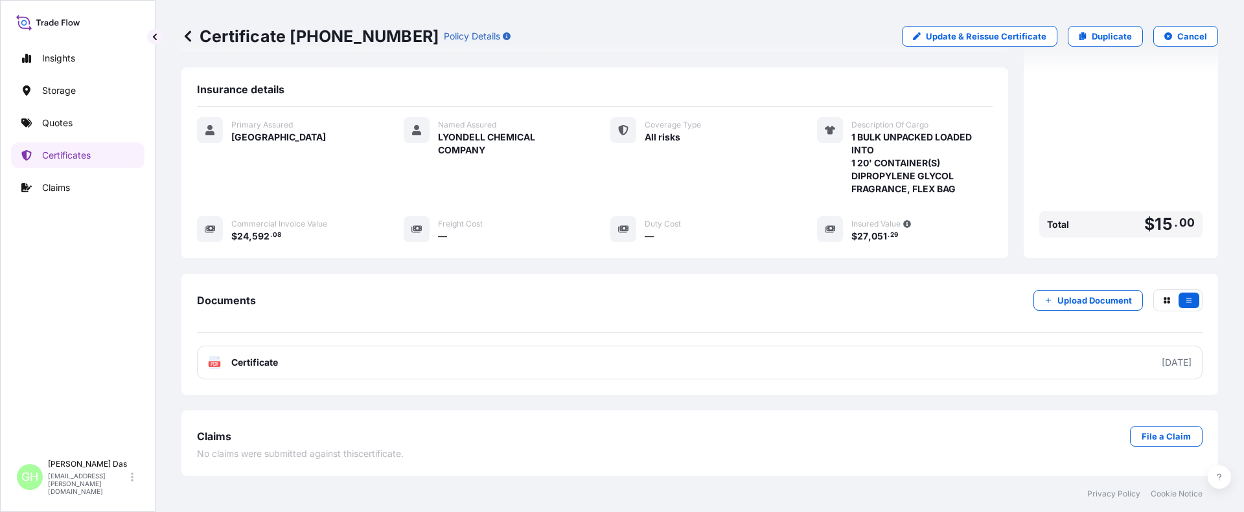
click at [856, 363] on link "PDF Certificate [DATE]" at bounding box center [699, 363] width 1005 height 34
